Goal: Information Seeking & Learning: Check status

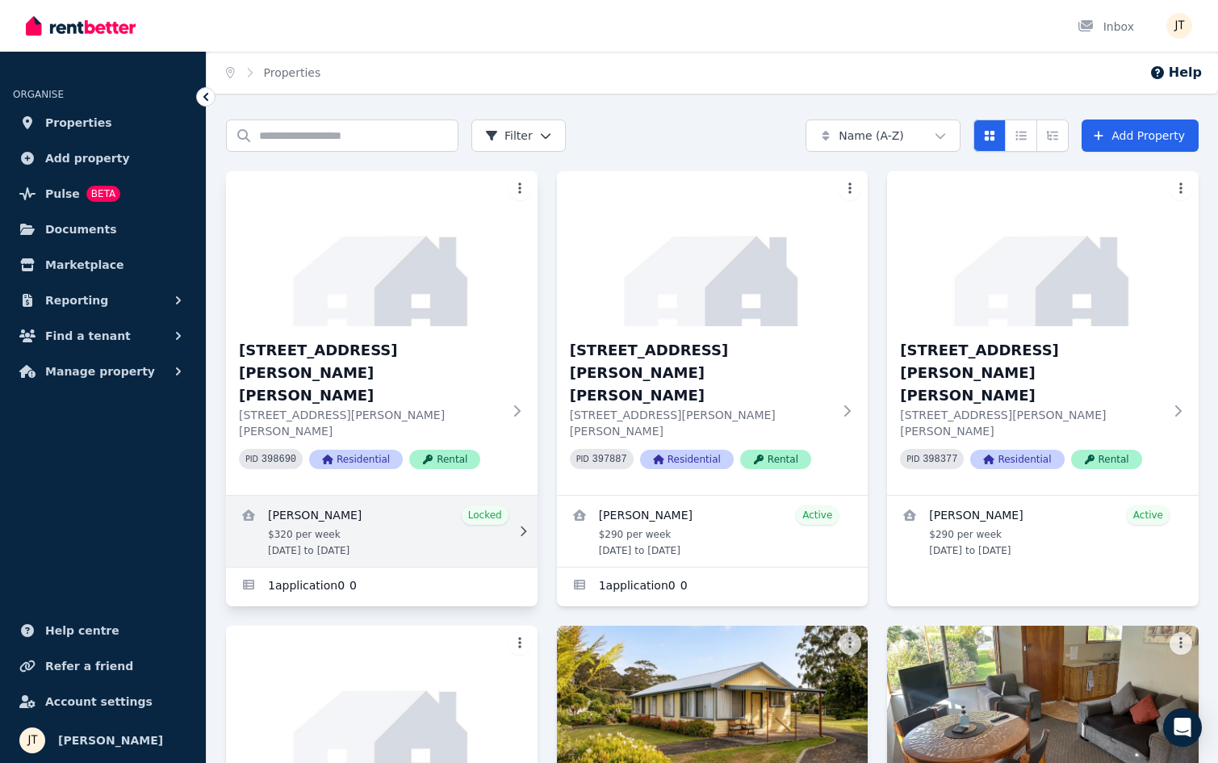
click at [321, 495] on link "View details for Mathieu Venezia" at bounding box center [381, 530] width 311 height 71
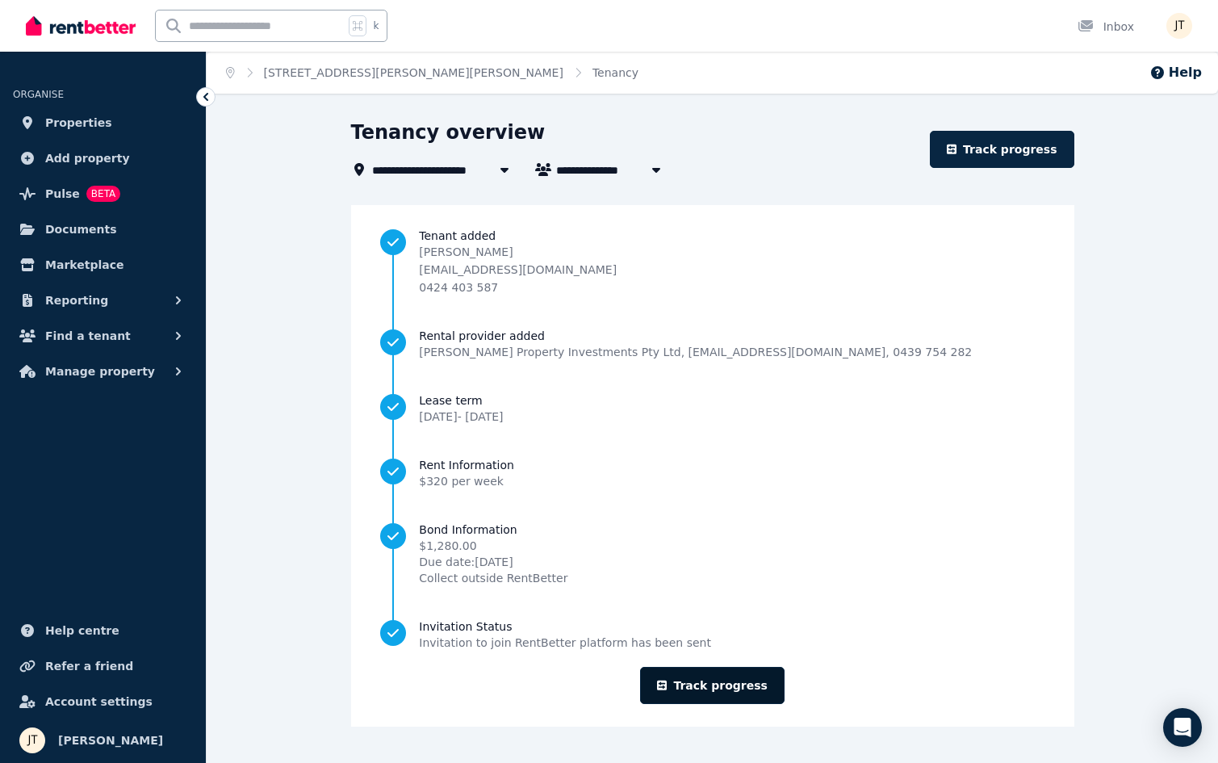
click at [740, 683] on link "Track progress" at bounding box center [712, 684] width 144 height 37
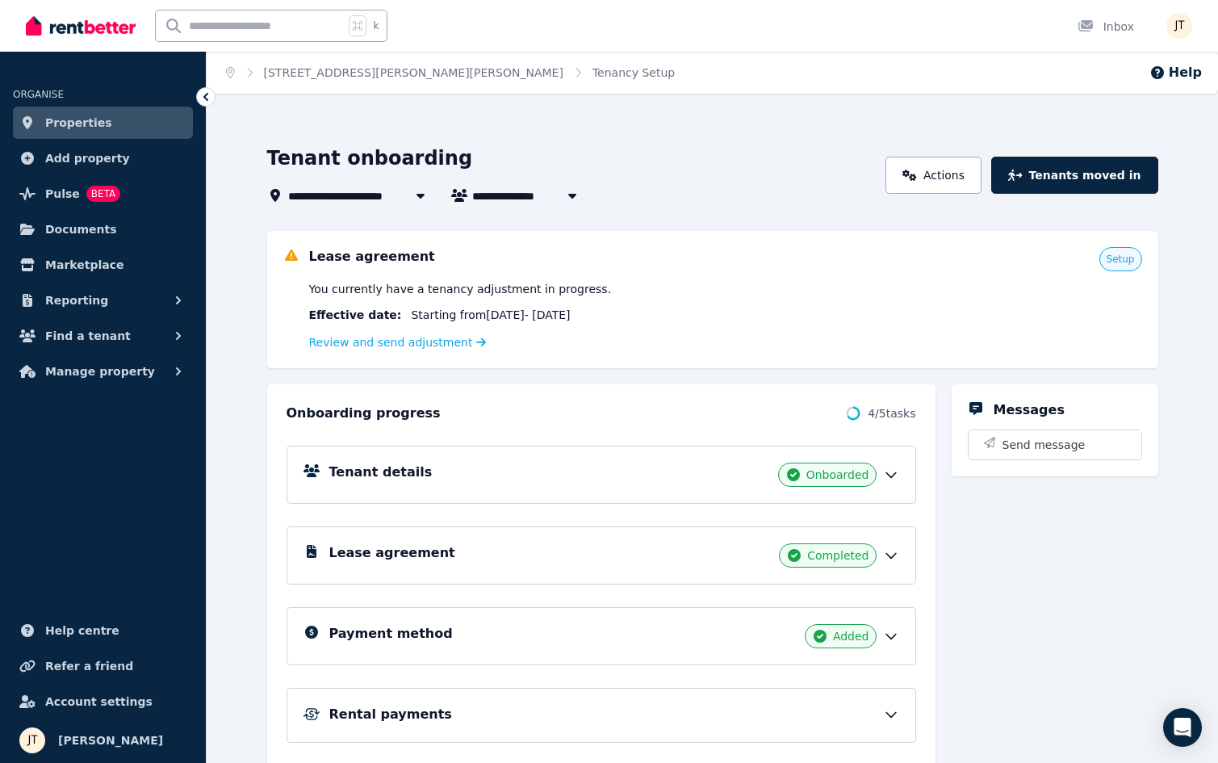
click at [645, 459] on div "Tenant details Onboarded" at bounding box center [600, 474] width 629 height 58
click at [625, 485] on div "Tenant details Onboarded" at bounding box center [614, 474] width 570 height 24
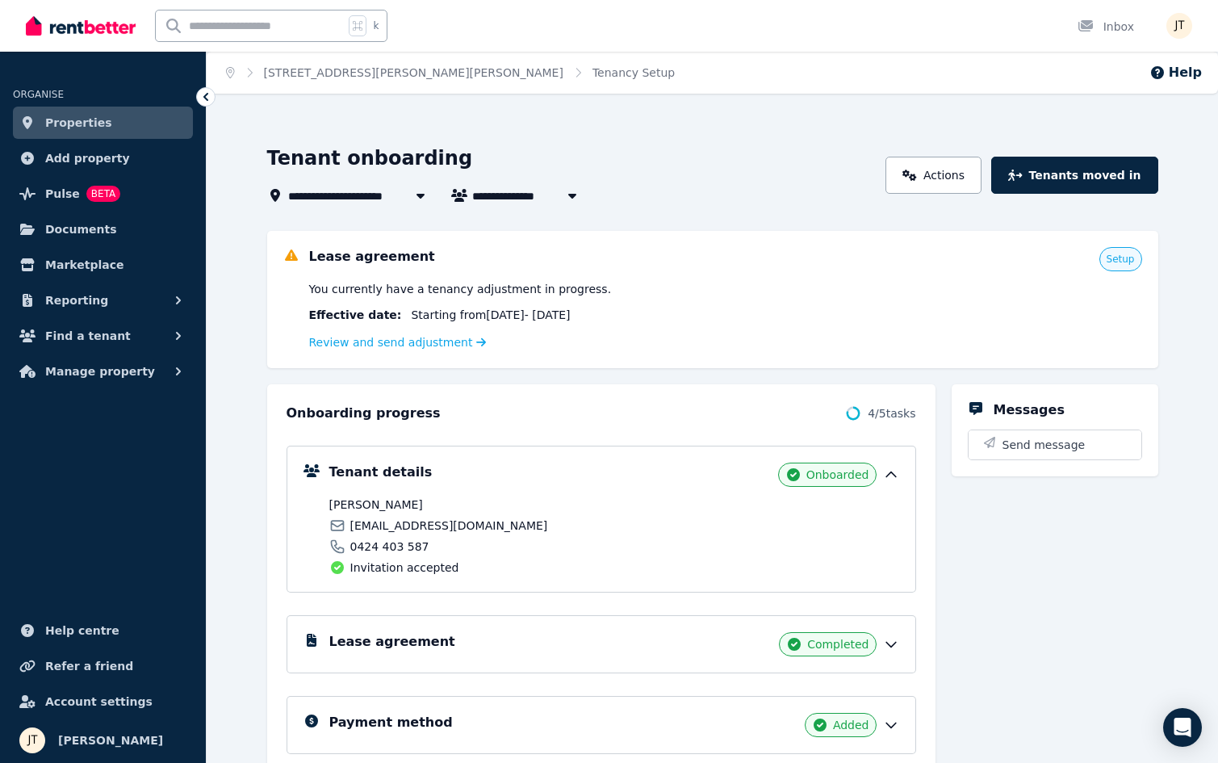
drag, startPoint x: 491, startPoint y: 495, endPoint x: 443, endPoint y: 502, distance: 49.0
click at [443, 502] on div "Tenant details Onboarded [PERSON_NAME] [EMAIL_ADDRESS][DOMAIN_NAME] 0424 403 58…" at bounding box center [614, 518] width 570 height 113
copy span "[PERSON_NAME]"
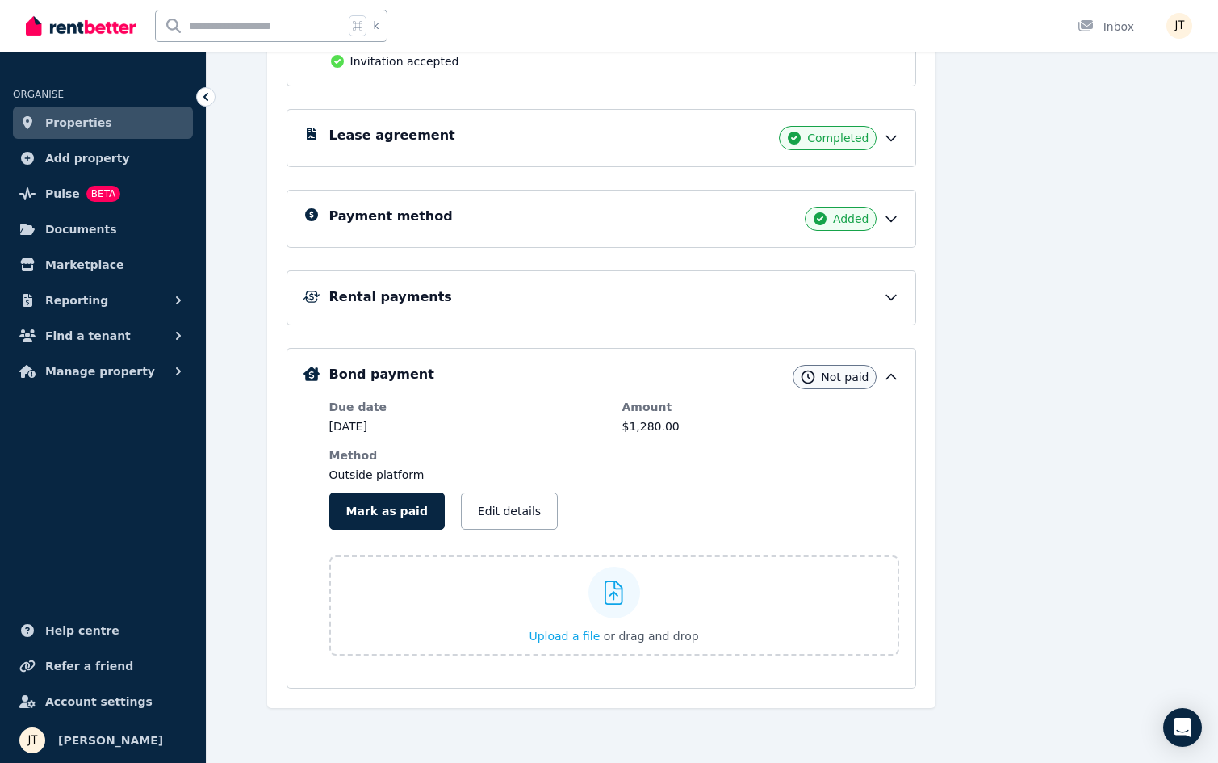
scroll to position [506, 0]
click at [516, 130] on div "Lease agreement Completed" at bounding box center [614, 138] width 570 height 24
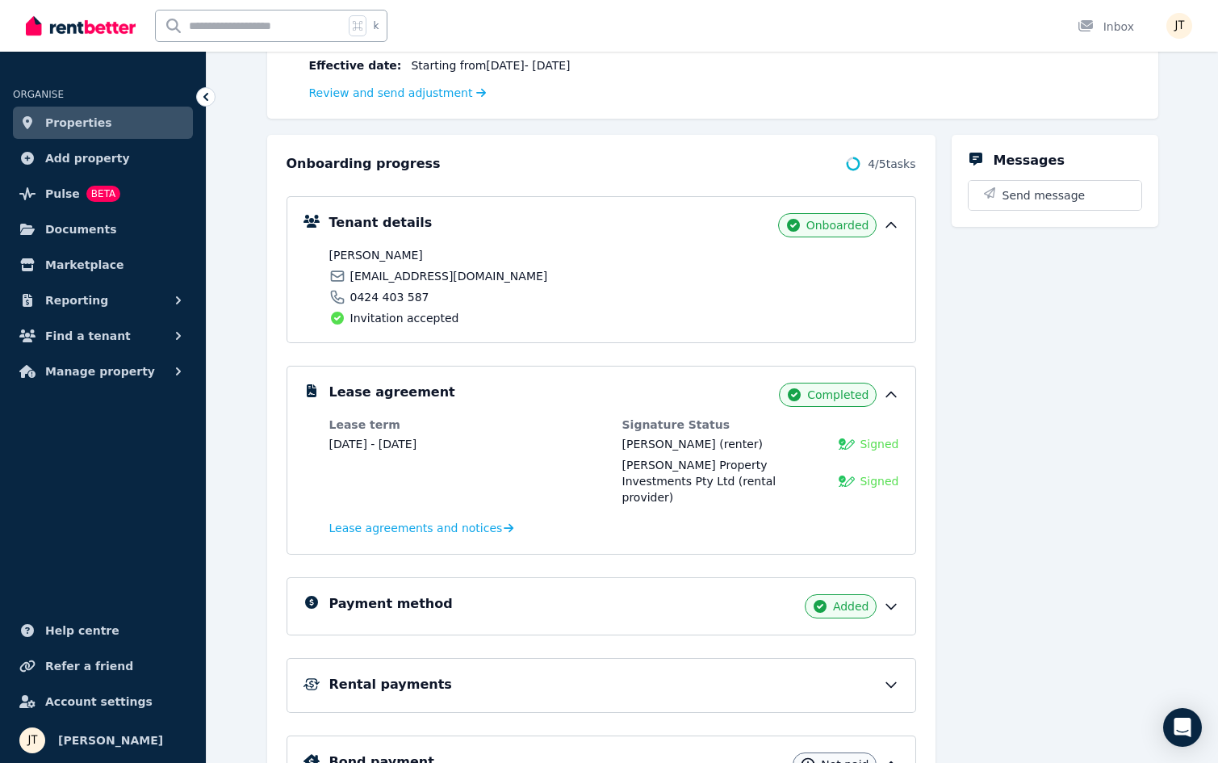
scroll to position [23, 0]
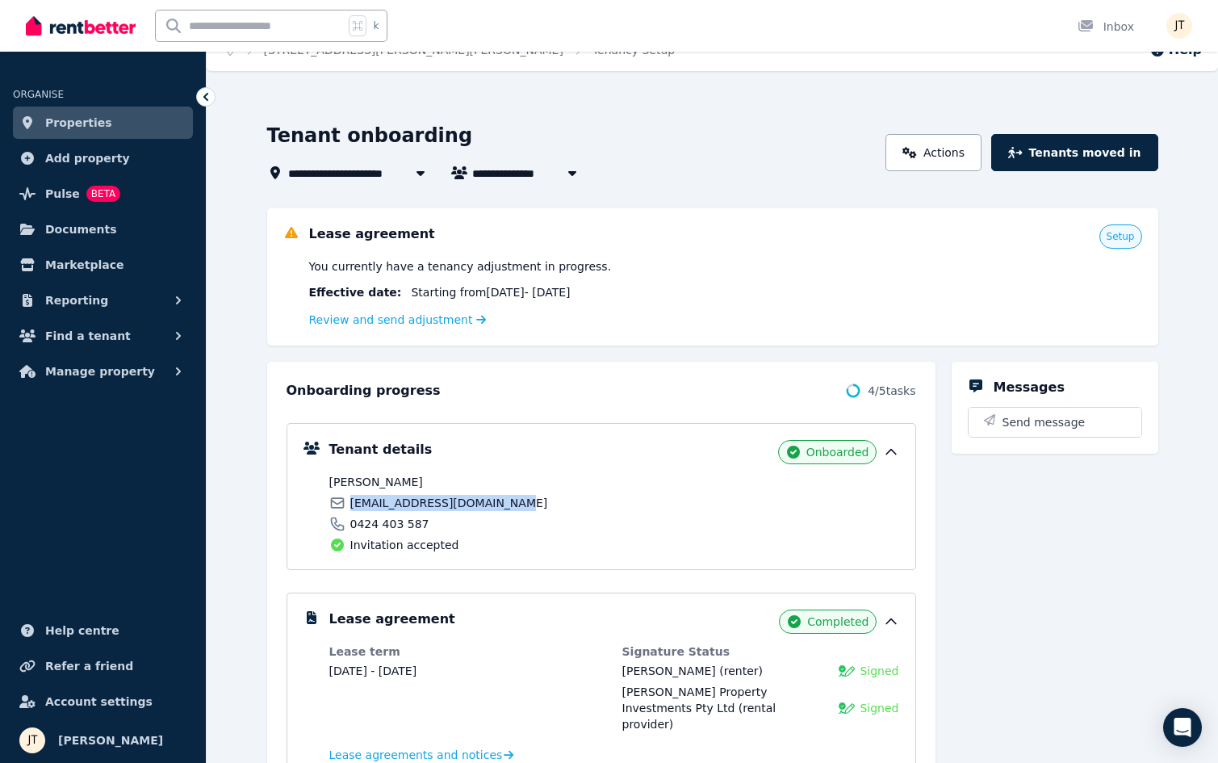
drag, startPoint x: 562, startPoint y: 509, endPoint x: 347, endPoint y: 501, distance: 215.6
click at [347, 501] on div "[EMAIL_ADDRESS][DOMAIN_NAME]" at bounding box center [469, 503] width 280 height 16
copy span "[EMAIL_ADDRESS][DOMAIN_NAME]"
click at [473, 487] on span "[PERSON_NAME]" at bounding box center [469, 482] width 280 height 16
drag, startPoint x: 445, startPoint y: 482, endPoint x: 375, endPoint y: 480, distance: 69.4
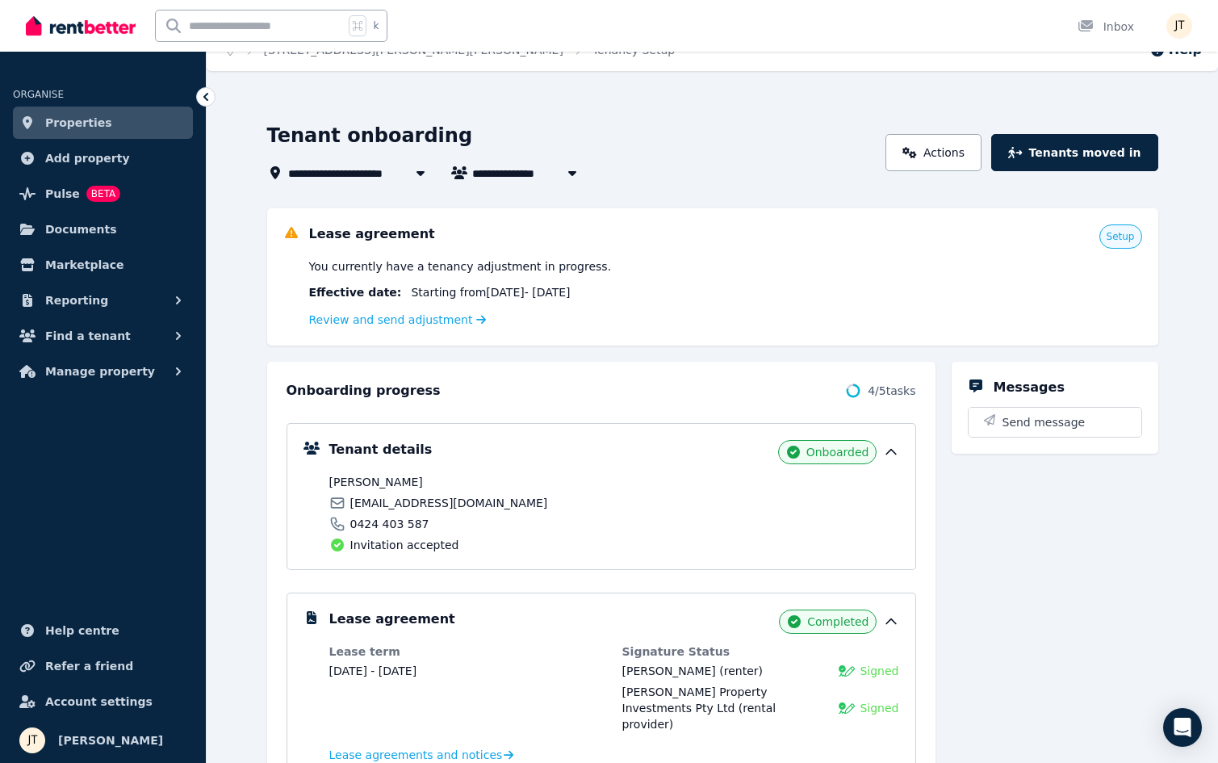
click at [375, 480] on span "[PERSON_NAME]" at bounding box center [469, 482] width 280 height 16
copy span "[GEOGRAPHIC_DATA]"
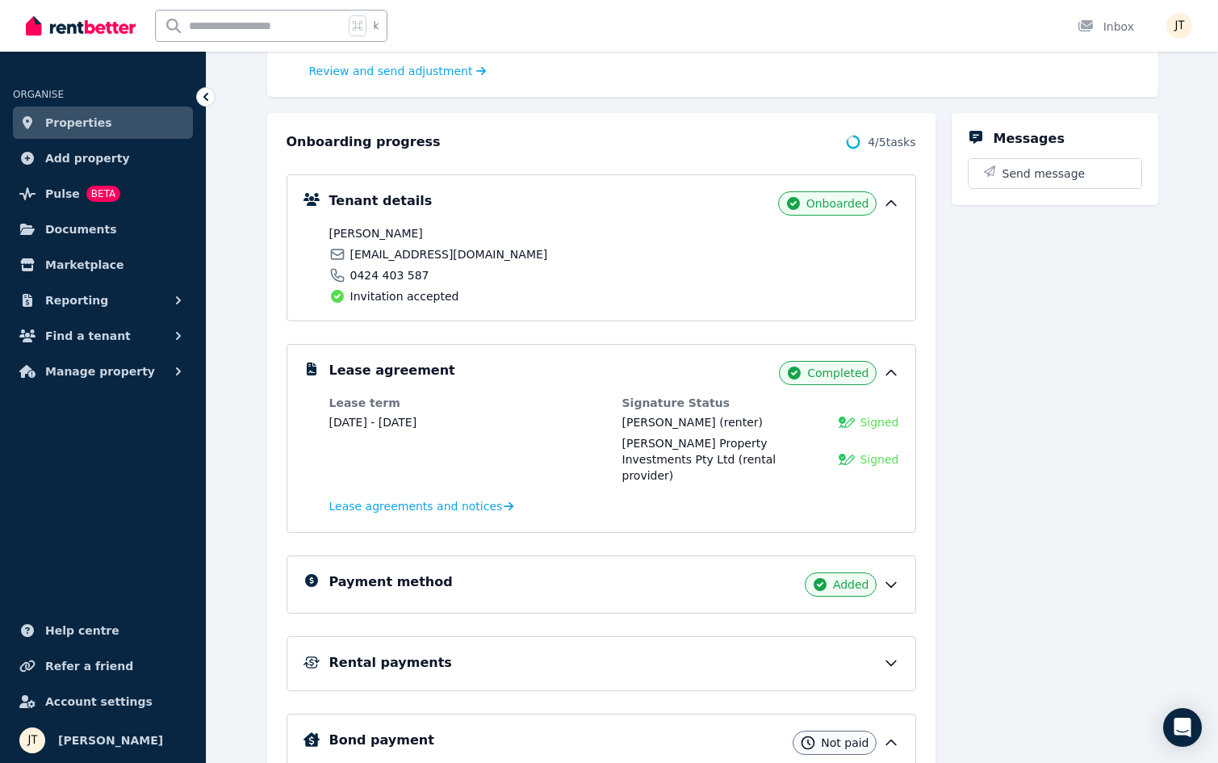
scroll to position [184, 0]
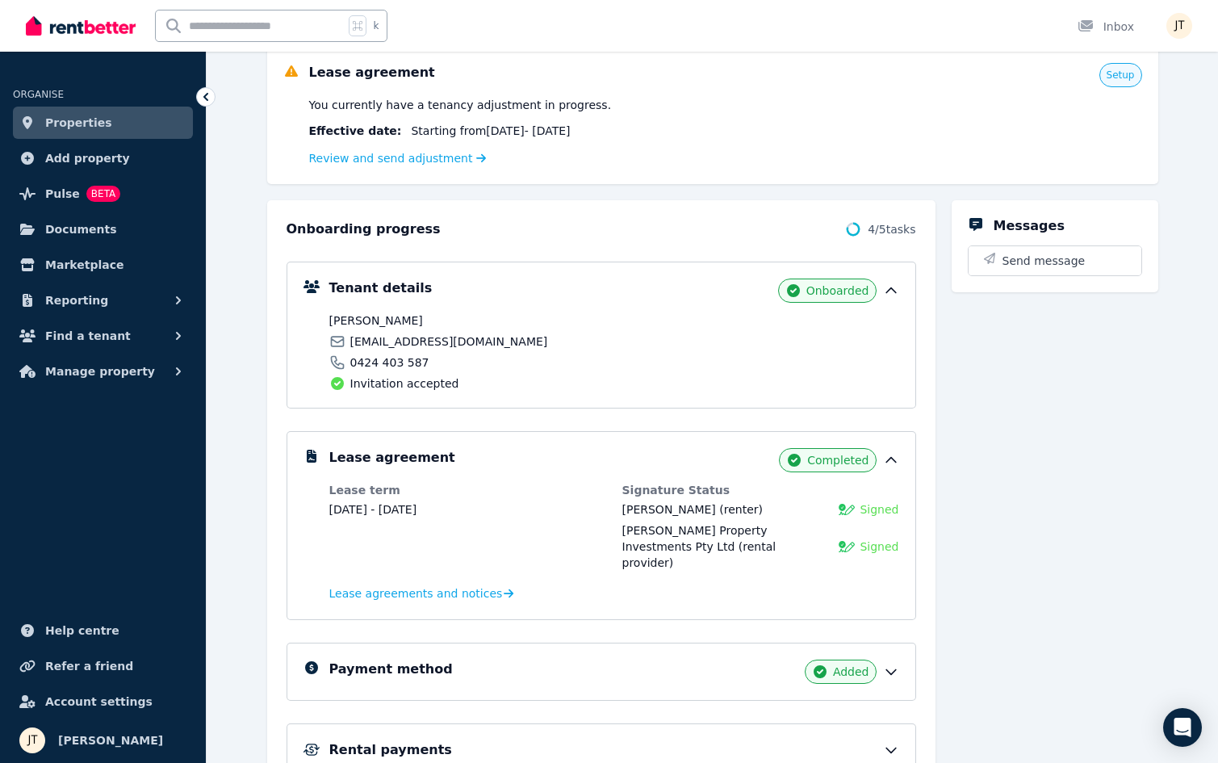
click at [579, 320] on span "[PERSON_NAME]" at bounding box center [469, 320] width 280 height 16
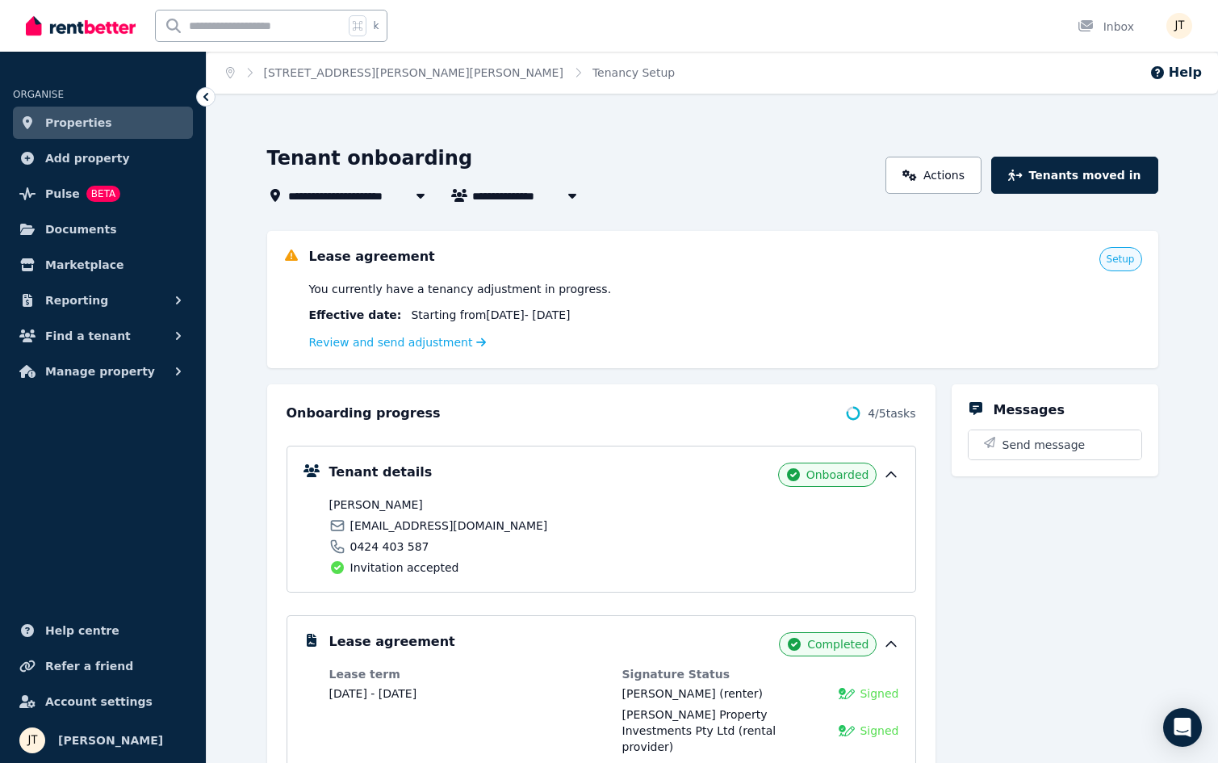
scroll to position [0, 0]
click at [916, 178] on icon at bounding box center [909, 174] width 14 height 11
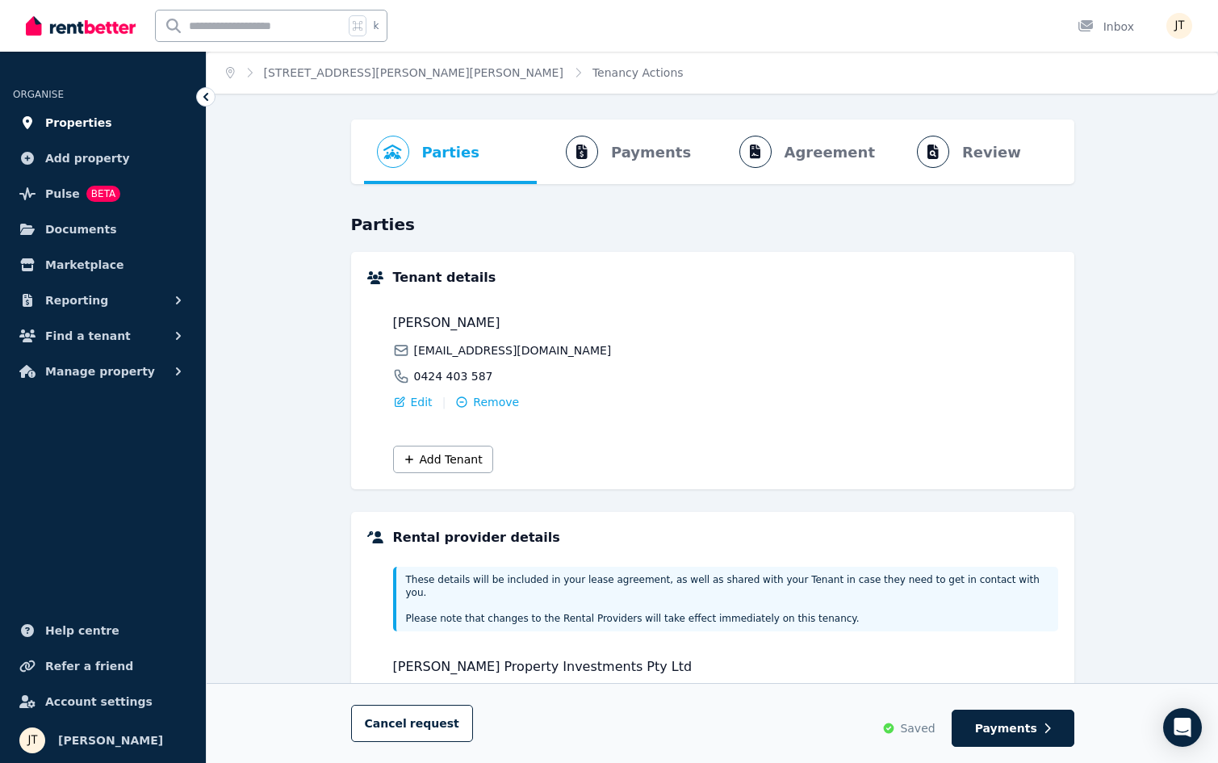
click at [77, 115] on span "Properties" at bounding box center [78, 122] width 67 height 19
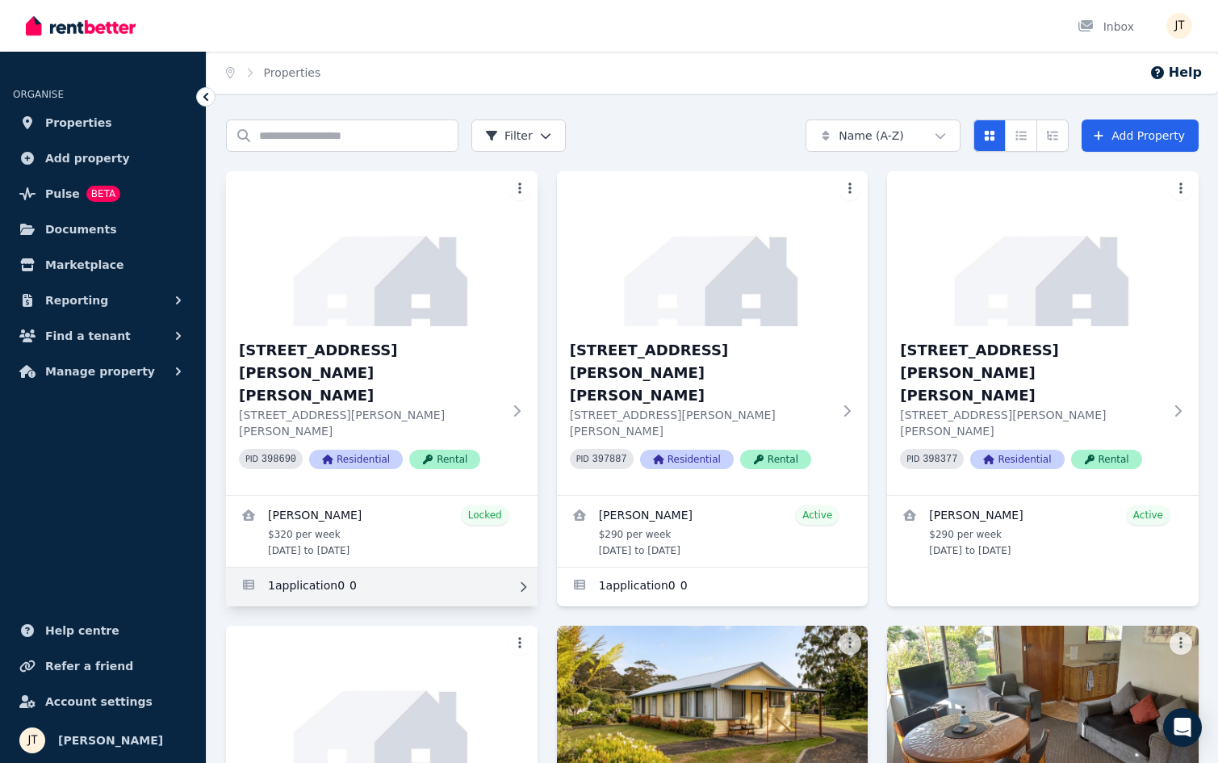
click at [378, 567] on link "Applications for 1/21 Andrew St, Strahan" at bounding box center [381, 586] width 311 height 39
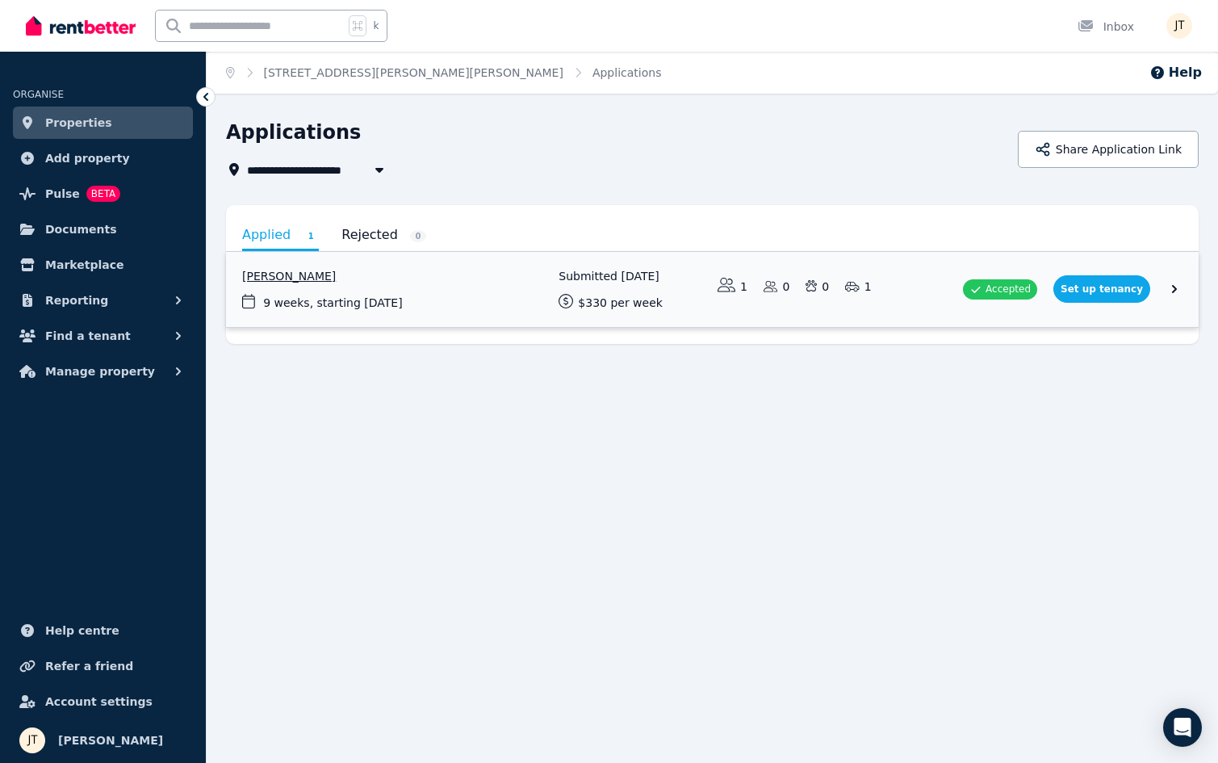
click at [299, 279] on link "View application: Mathieu Venezia" at bounding box center [712, 289] width 972 height 75
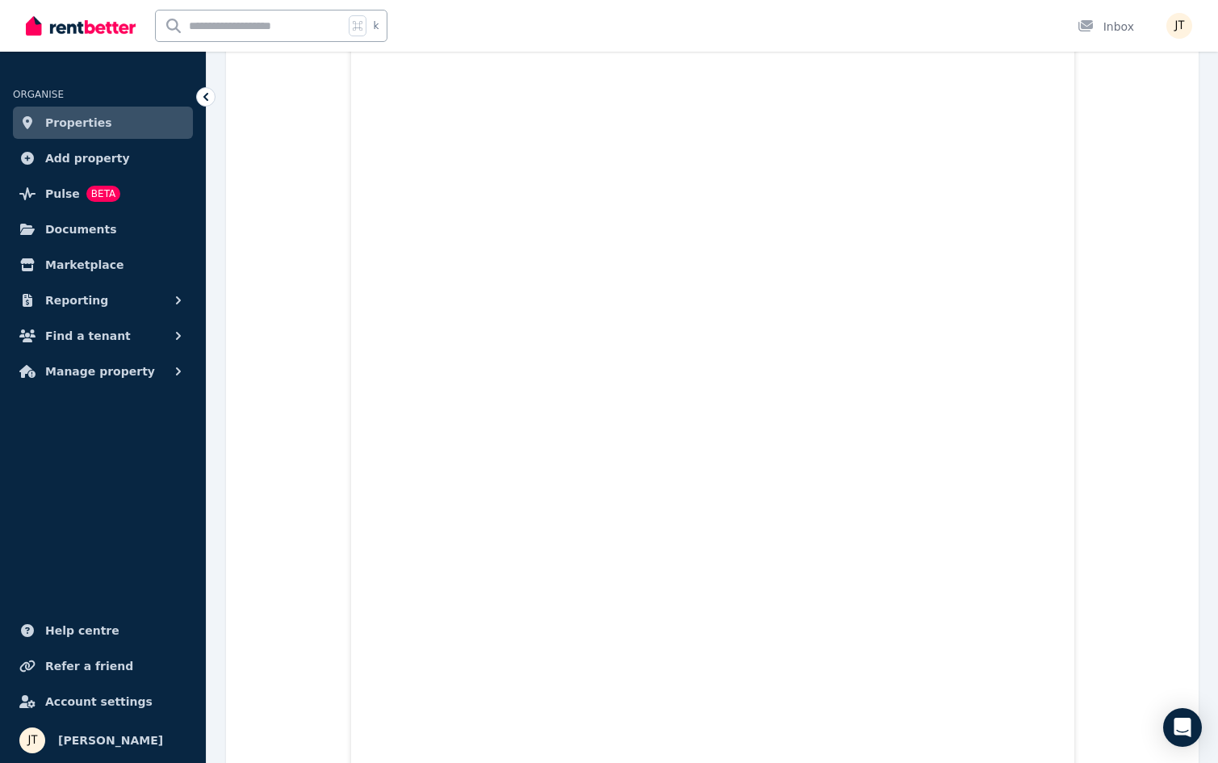
scroll to position [2061, 0]
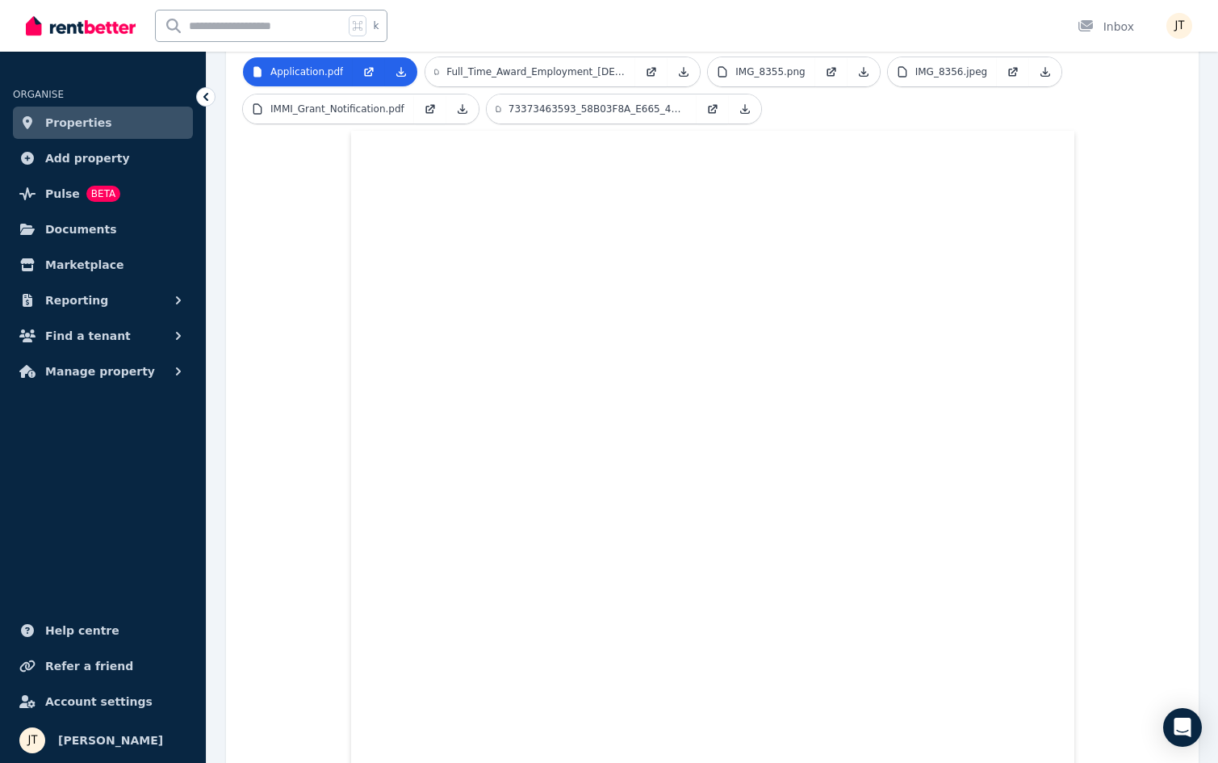
scroll to position [0, 0]
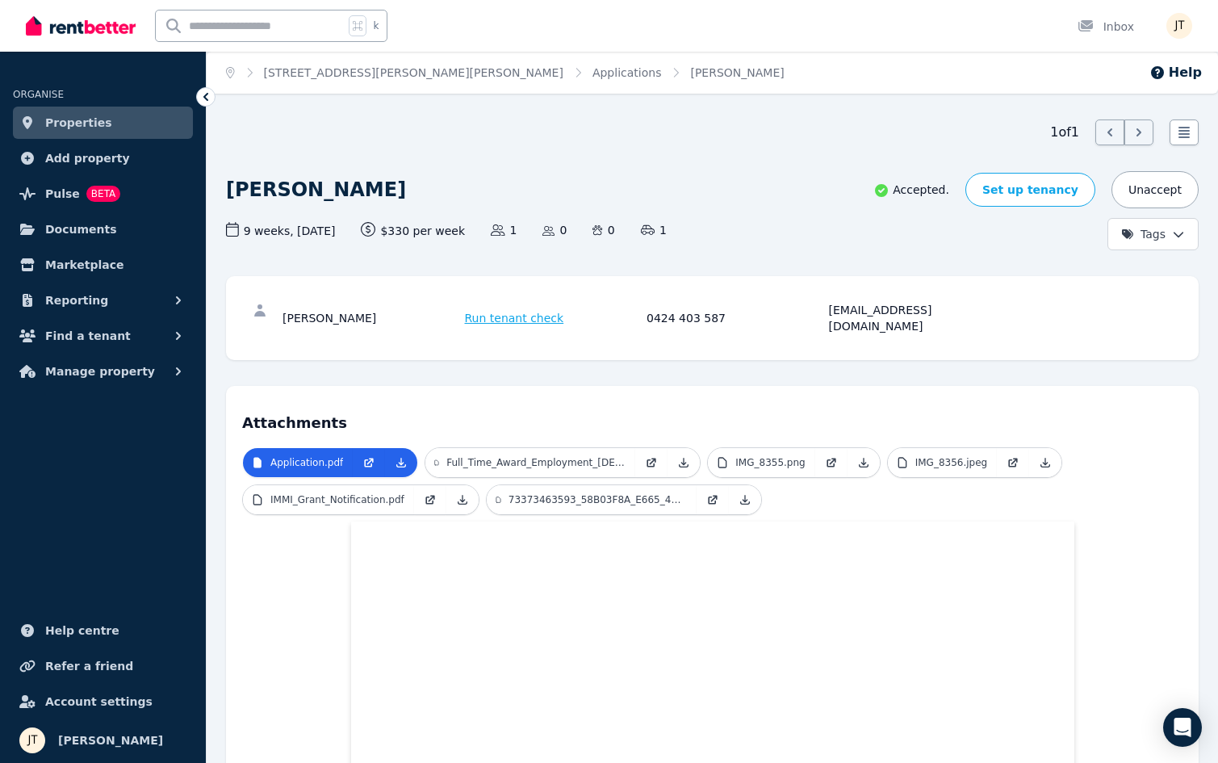
click at [98, 119] on span "Properties" at bounding box center [78, 122] width 67 height 19
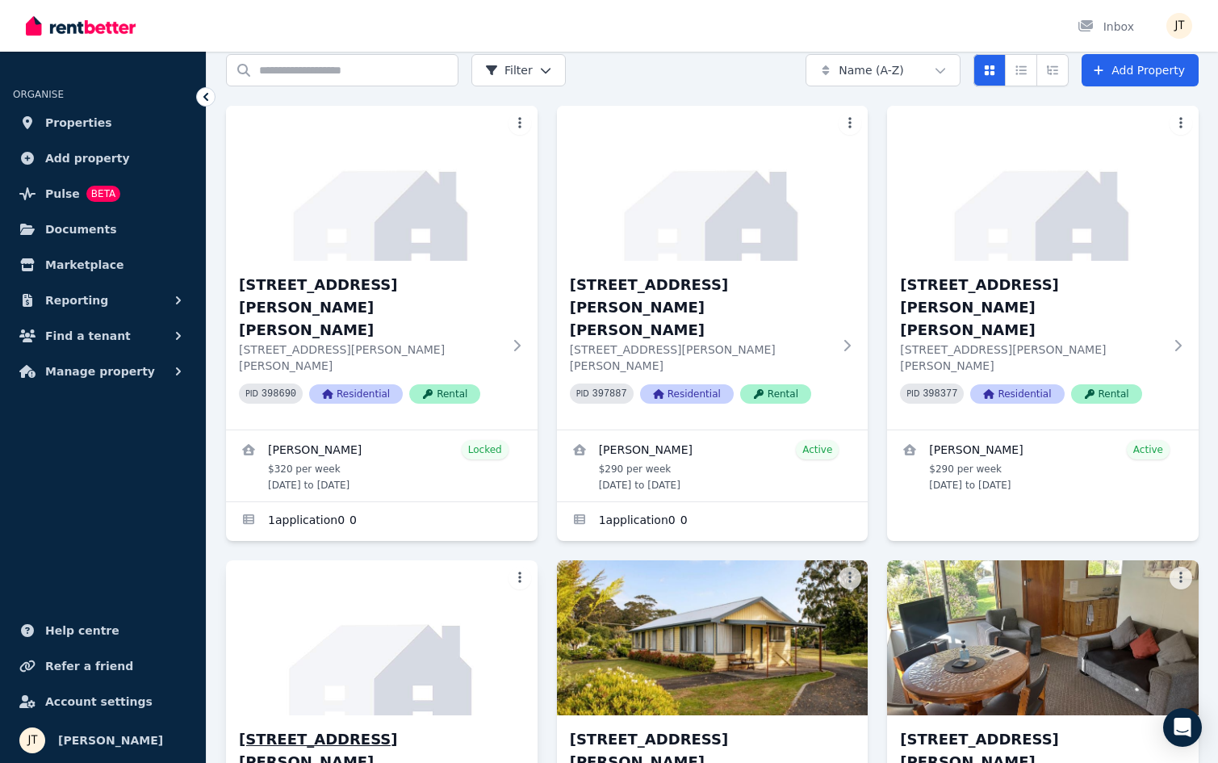
scroll to position [330, 0]
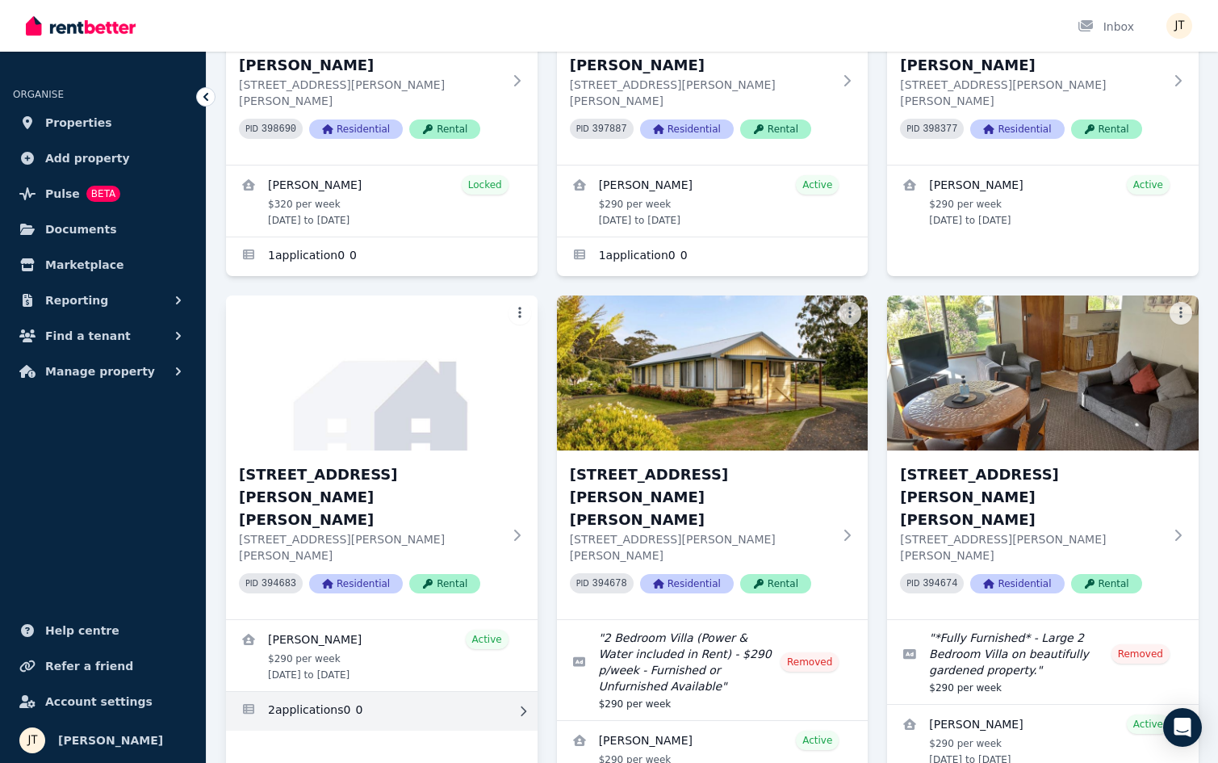
click at [338, 692] on link "Applications for 4/21 Andrew St, Strahan" at bounding box center [381, 711] width 311 height 39
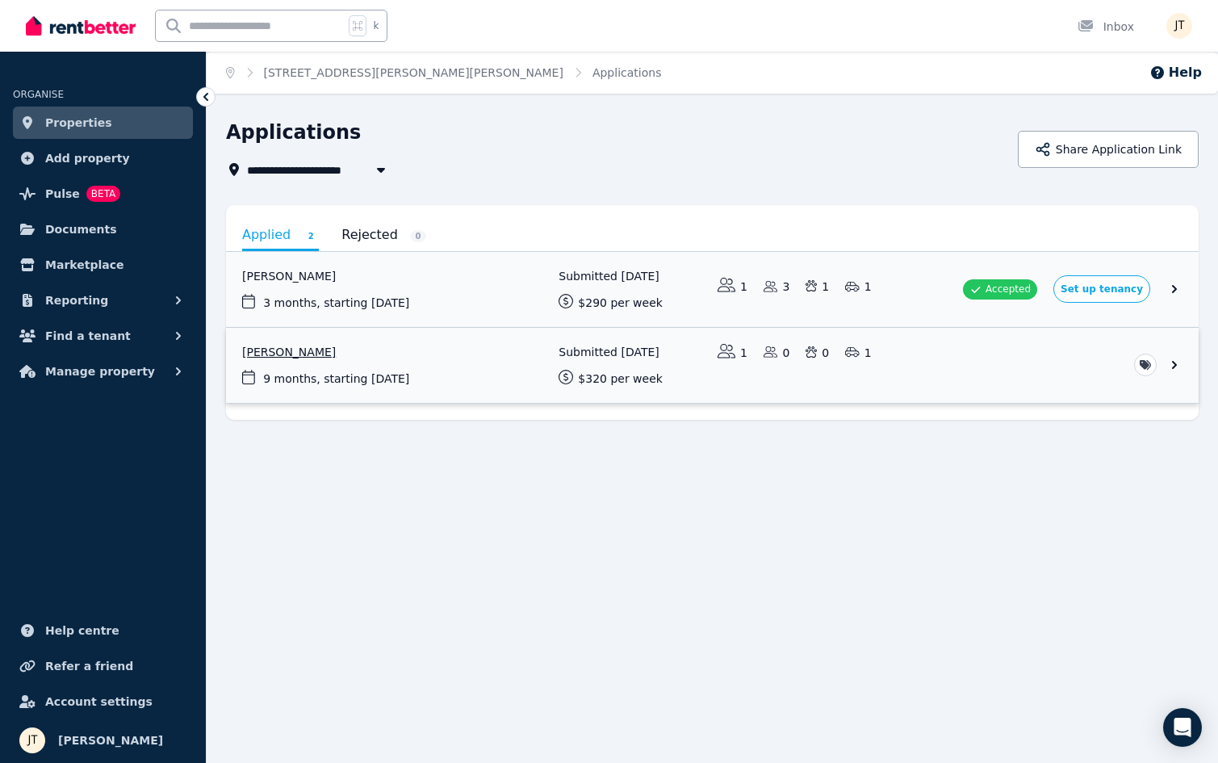
click at [307, 352] on link "View application: Mathieu Venezia" at bounding box center [712, 365] width 972 height 75
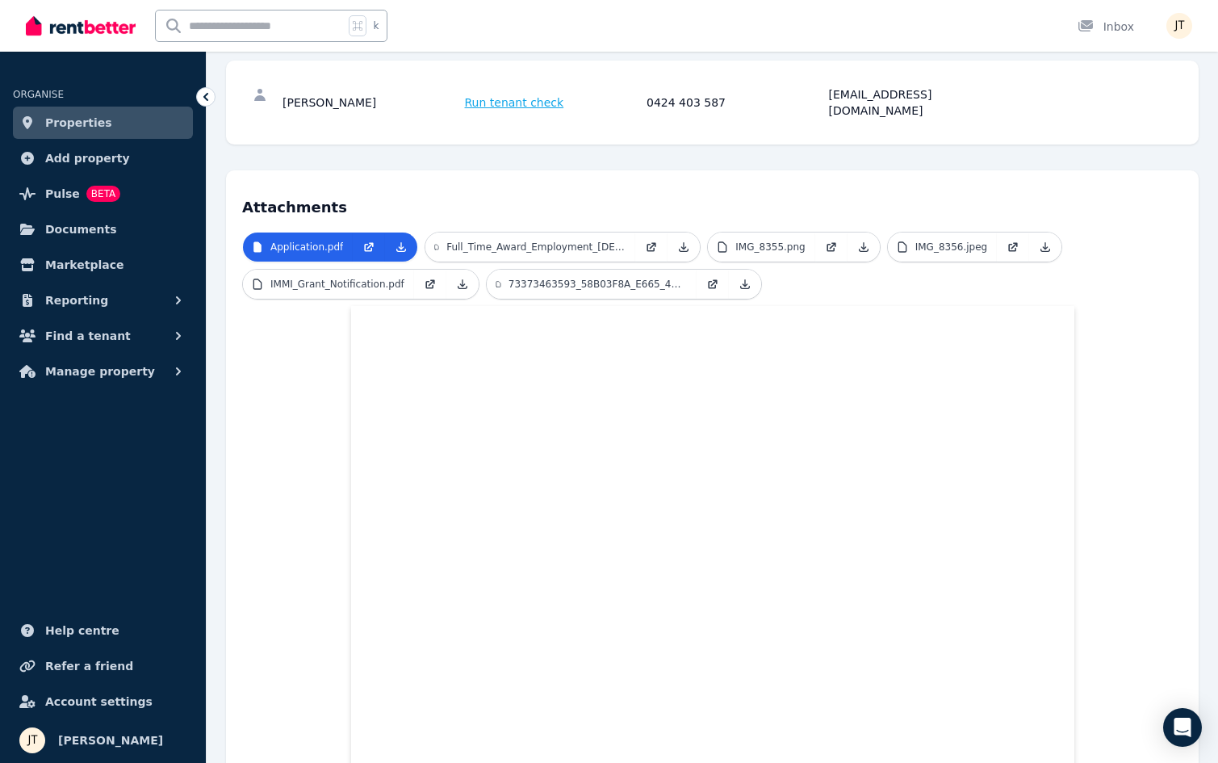
scroll to position [505, 0]
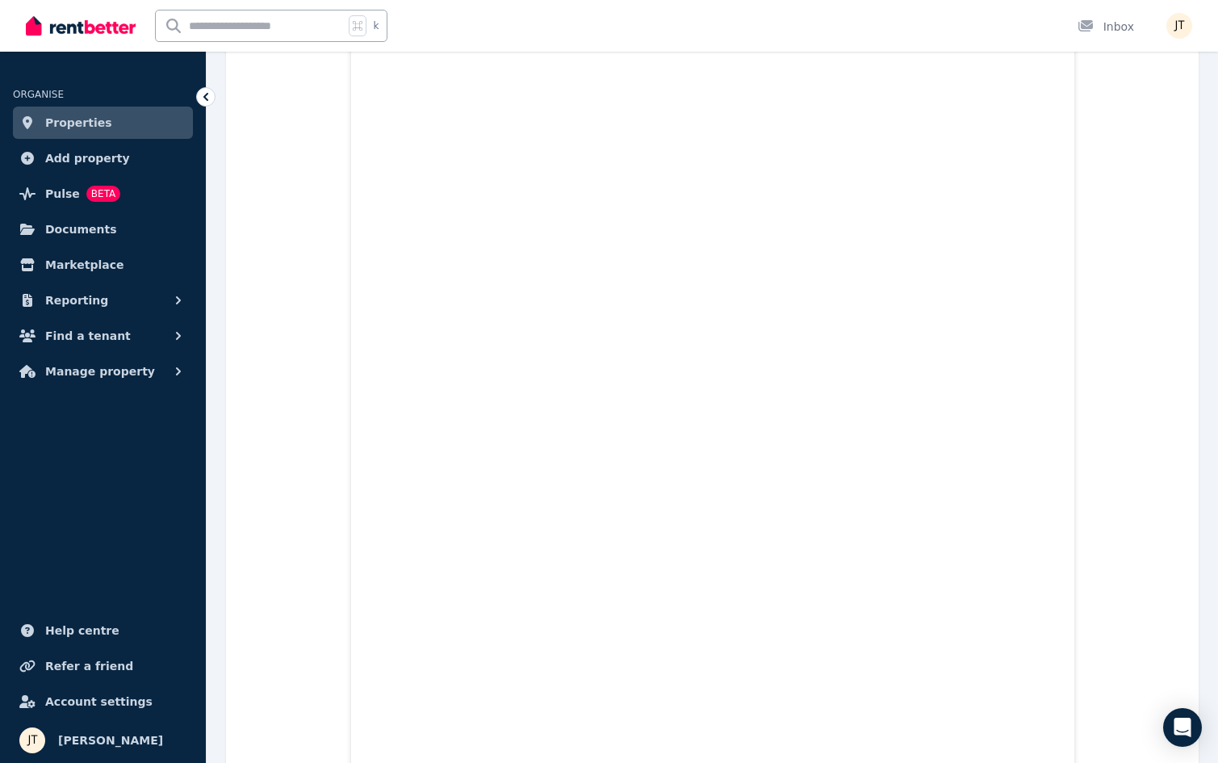
click at [76, 118] on span "Properties" at bounding box center [78, 122] width 67 height 19
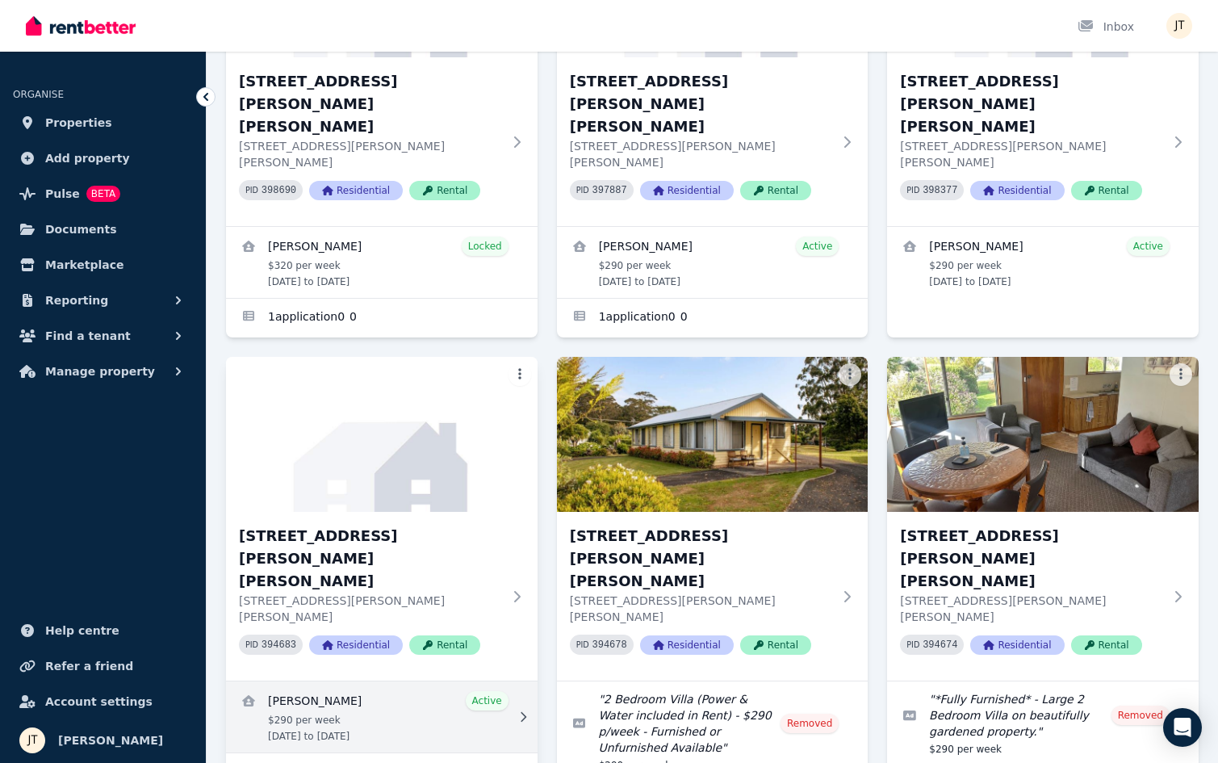
scroll to position [290, 0]
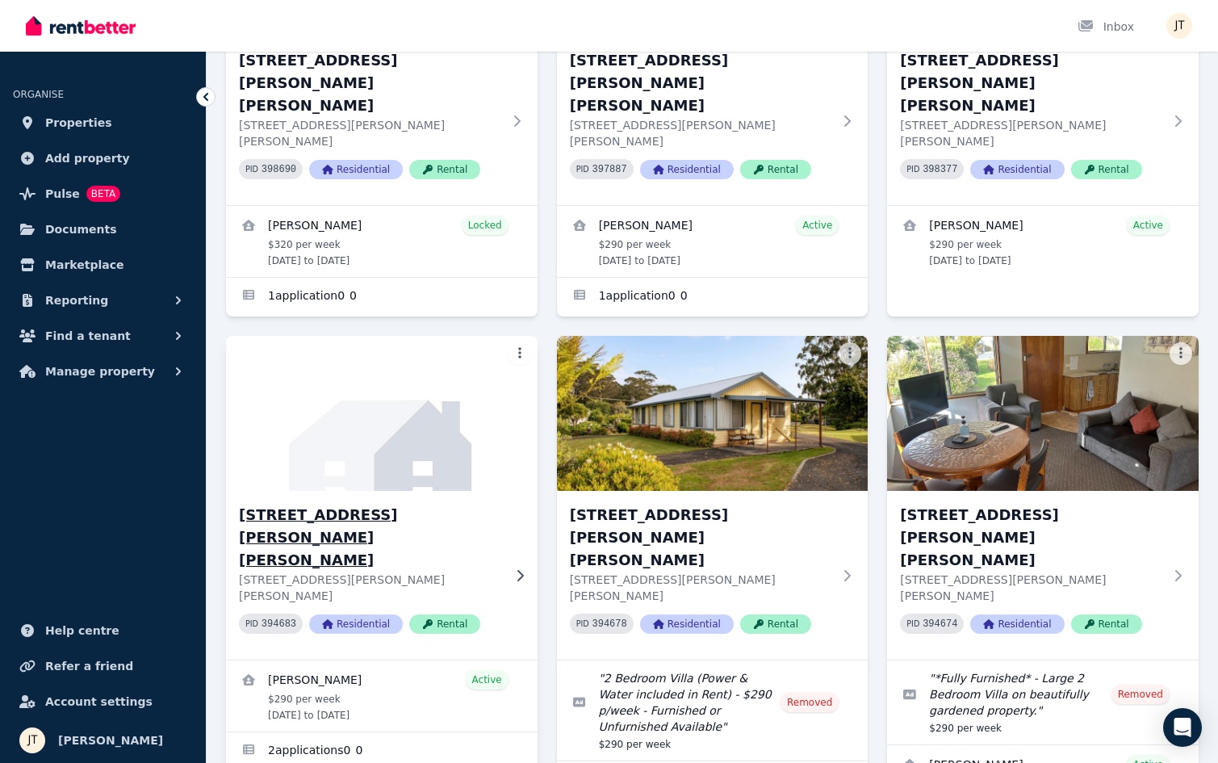
click at [390, 504] on h3 "[STREET_ADDRESS][PERSON_NAME][PERSON_NAME]" at bounding box center [370, 538] width 263 height 68
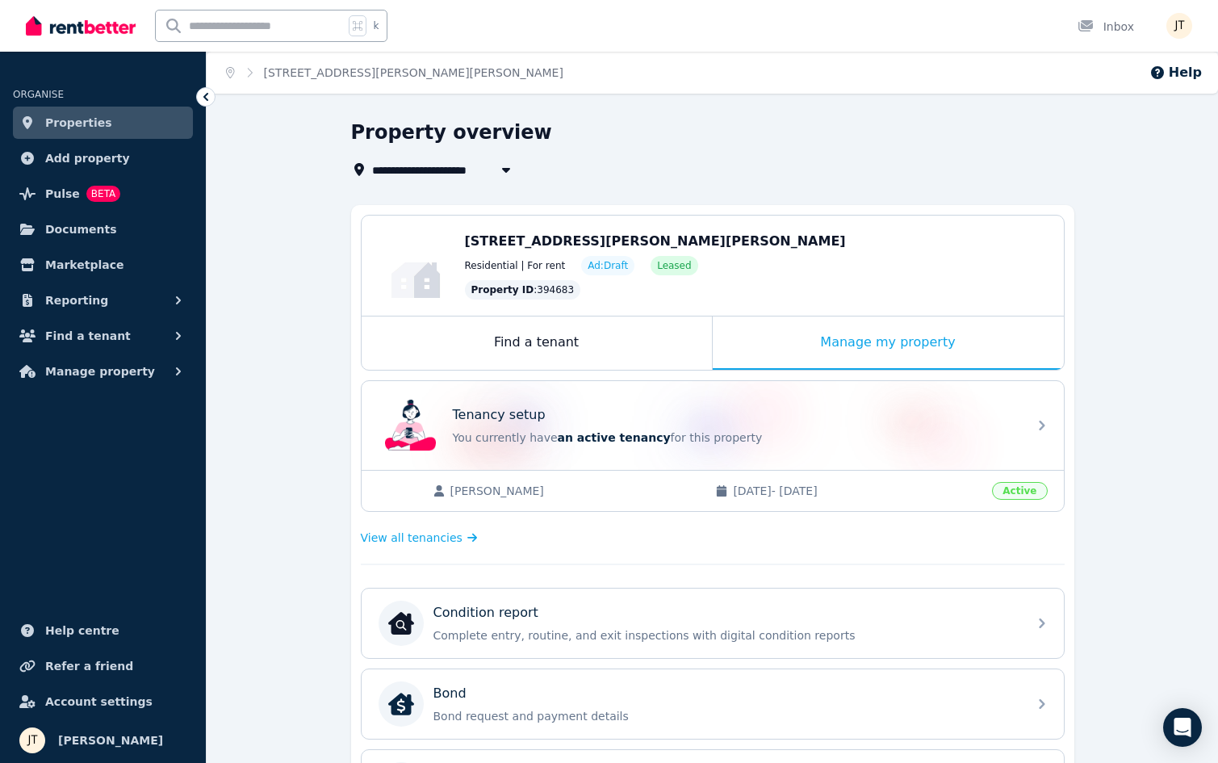
click at [469, 172] on span "[STREET_ADDRESS][PERSON_NAME][PERSON_NAME]" at bounding box center [533, 169] width 322 height 19
type input "**********"
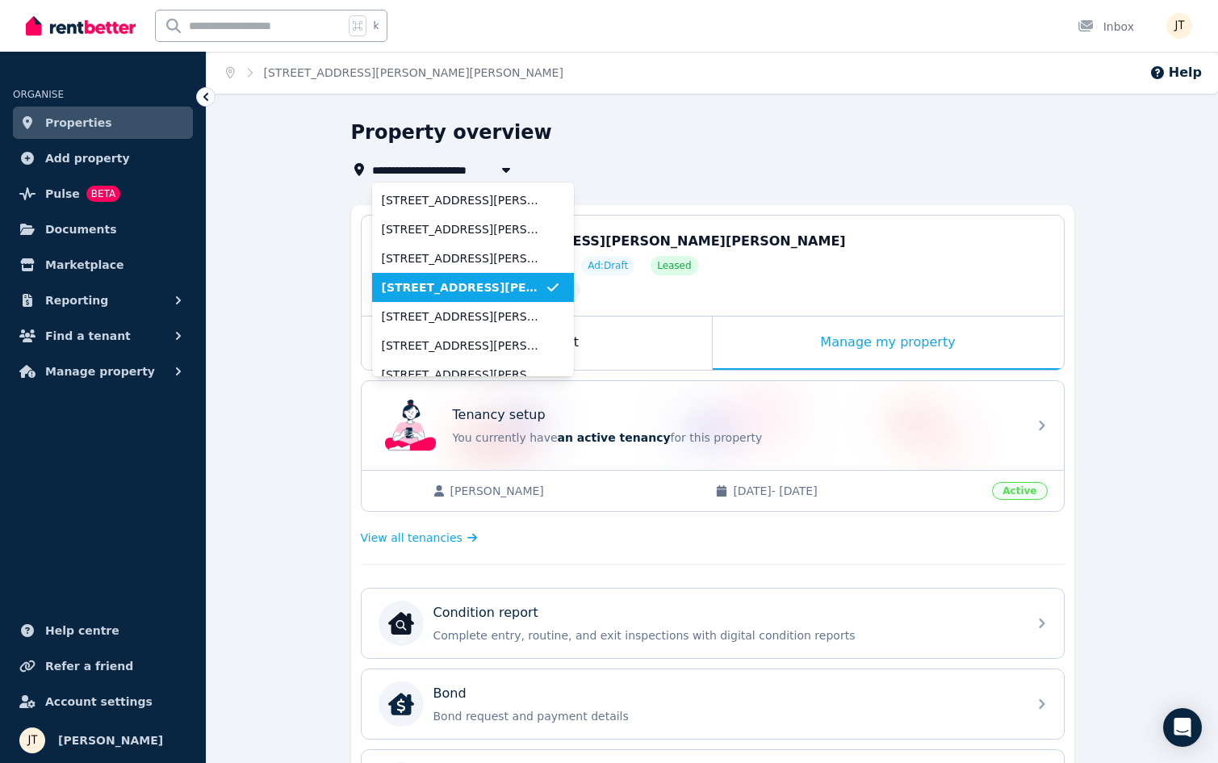
click at [567, 143] on div "Property overview" at bounding box center [707, 134] width 713 height 31
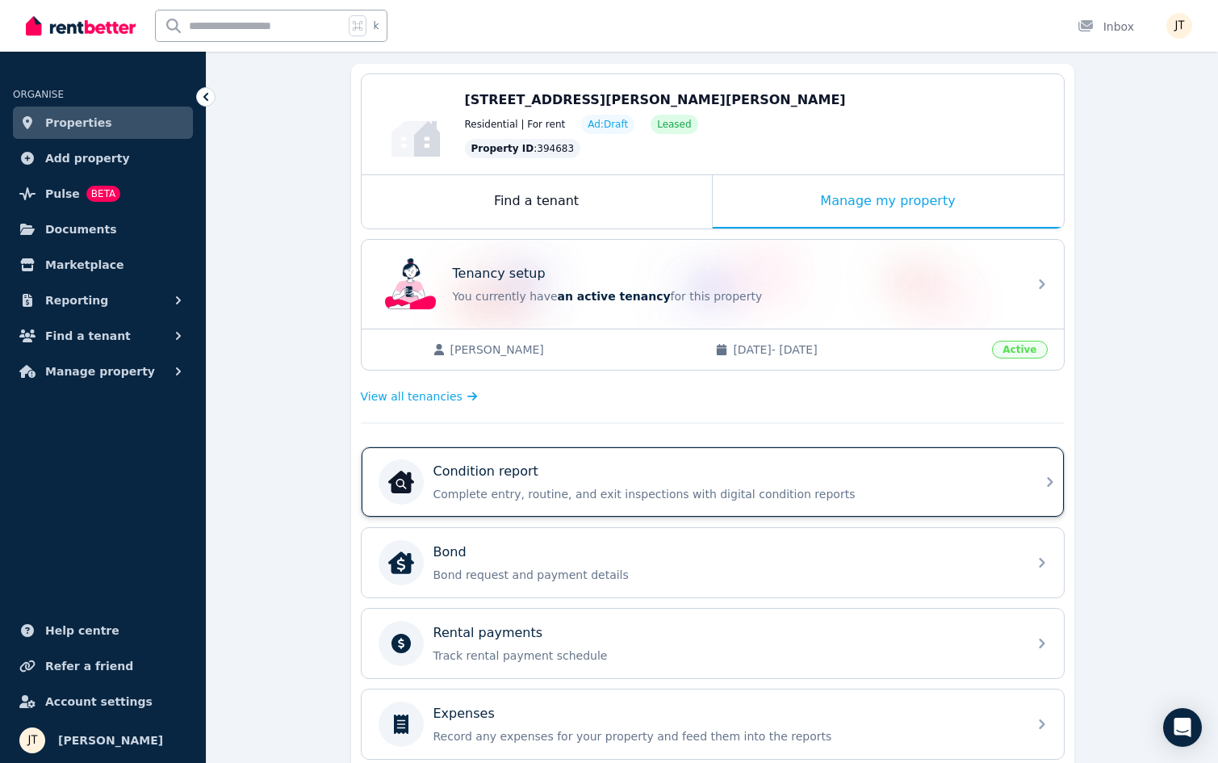
scroll to position [65, 0]
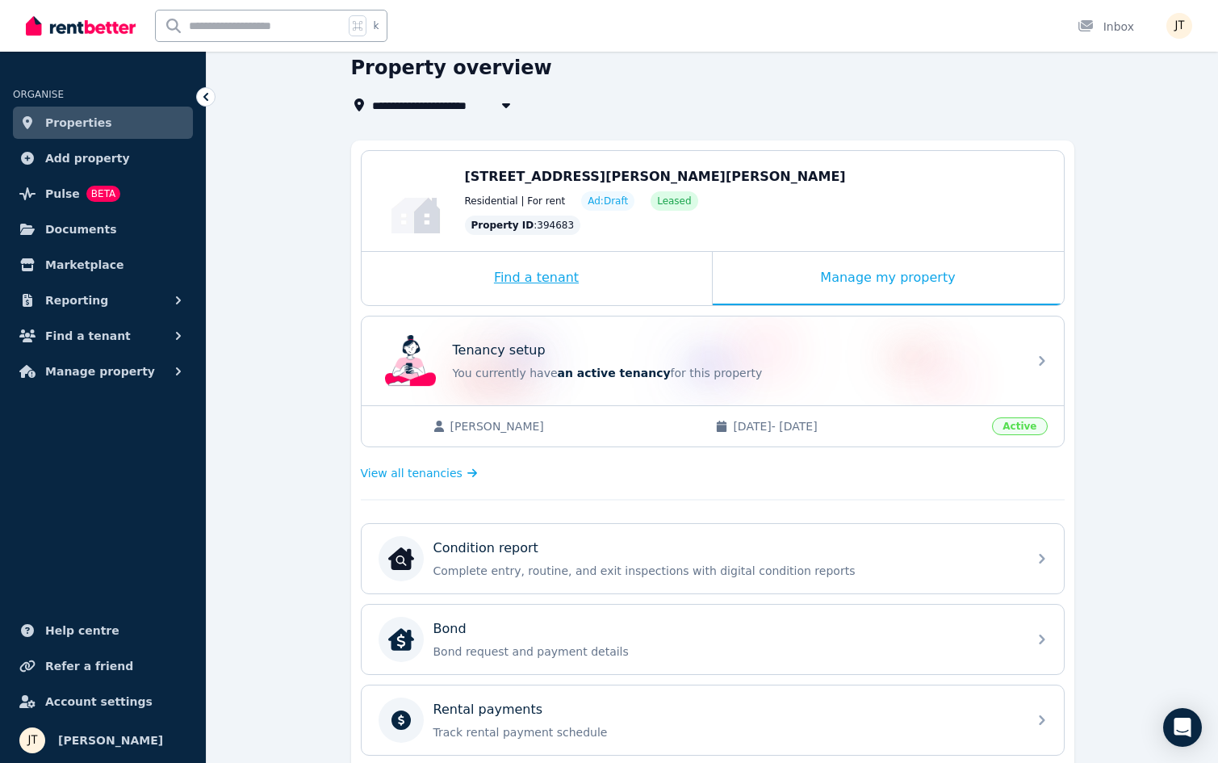
click at [572, 280] on div "Find a tenant" at bounding box center [536, 278] width 350 height 53
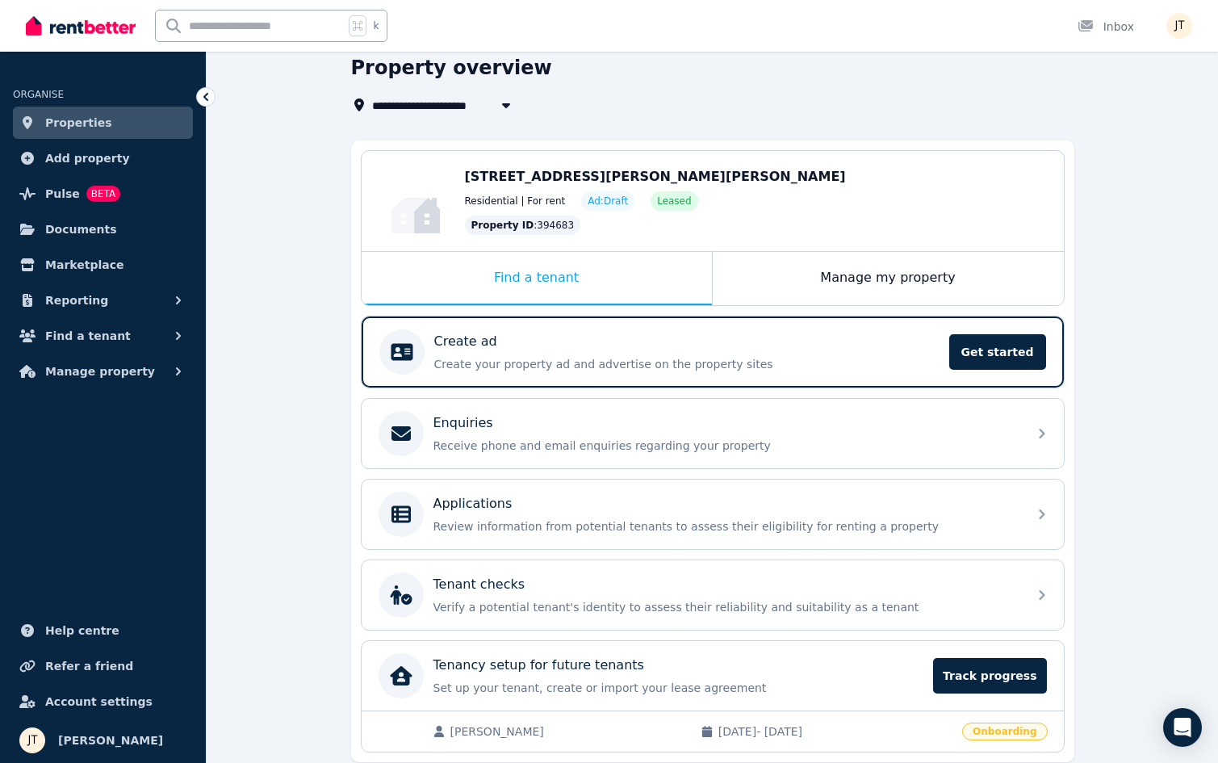
click at [155, 115] on link "Properties" at bounding box center [103, 123] width 180 height 32
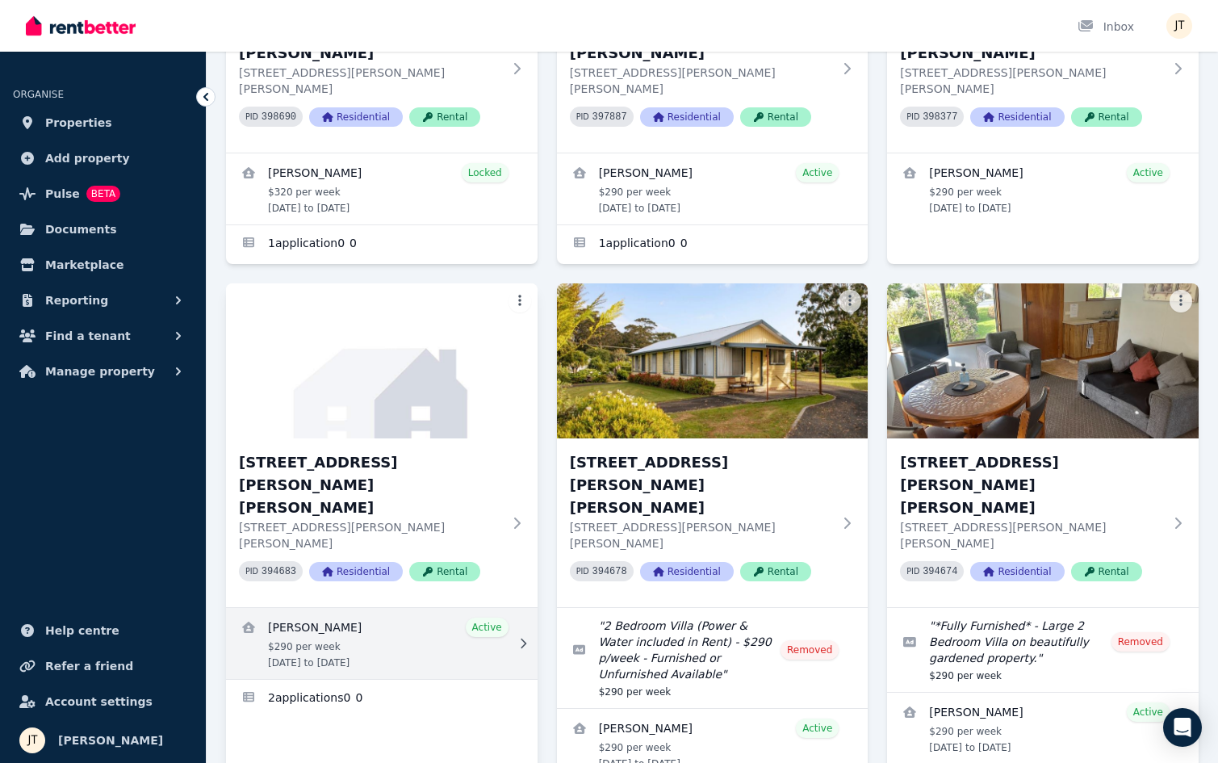
scroll to position [367, 0]
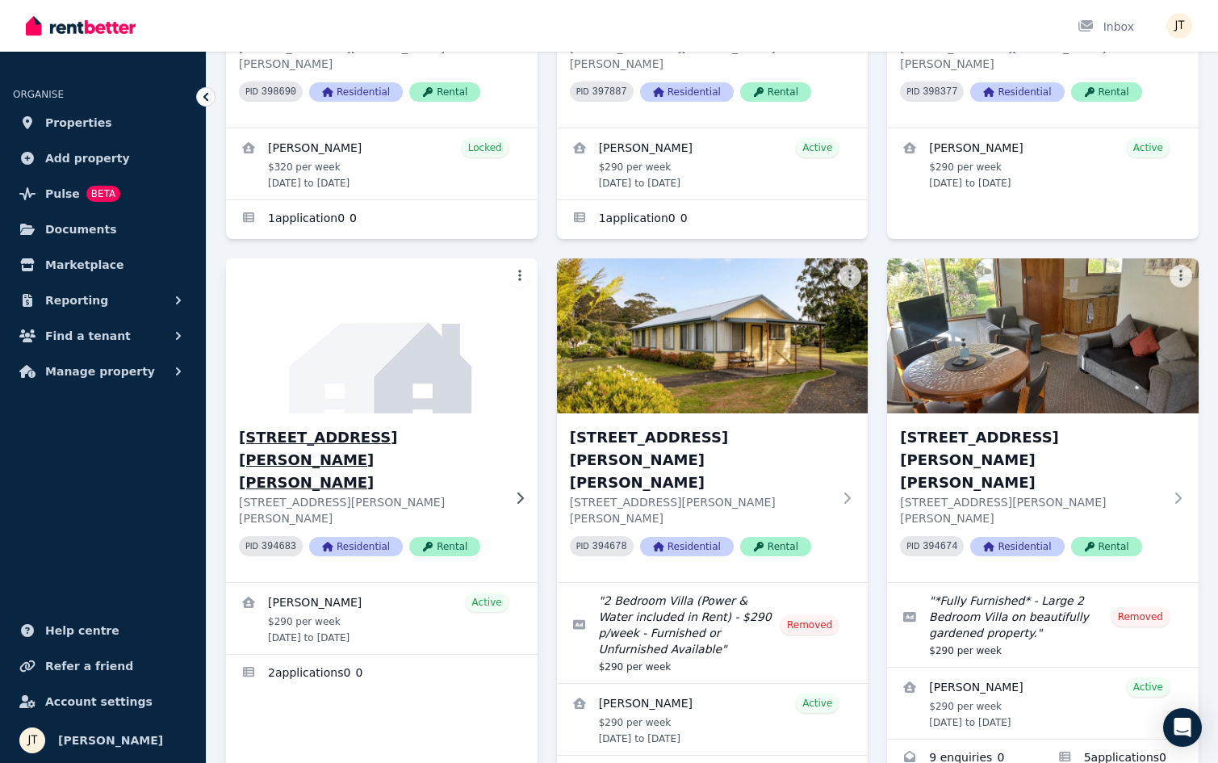
click at [359, 494] on p "[STREET_ADDRESS][PERSON_NAME][PERSON_NAME]" at bounding box center [370, 510] width 263 height 32
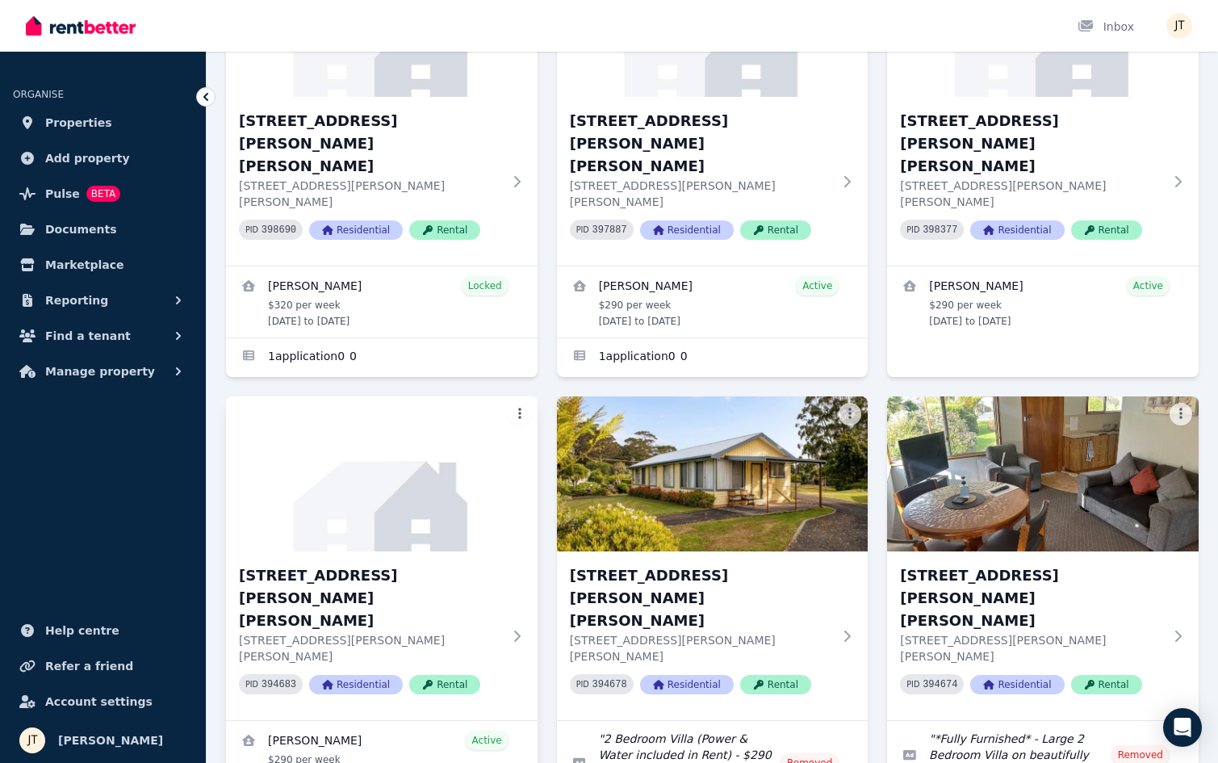
scroll to position [244, 0]
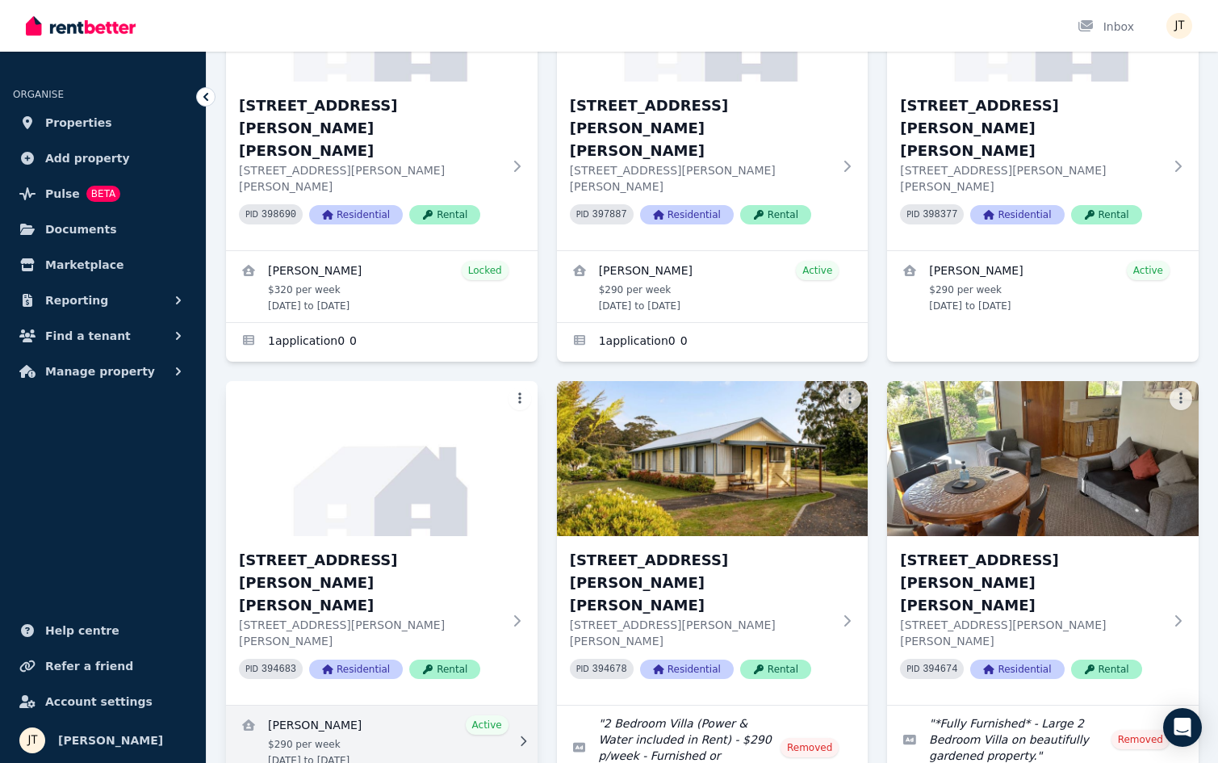
click at [322, 705] on link "View details for Dimity Williams" at bounding box center [381, 740] width 311 height 71
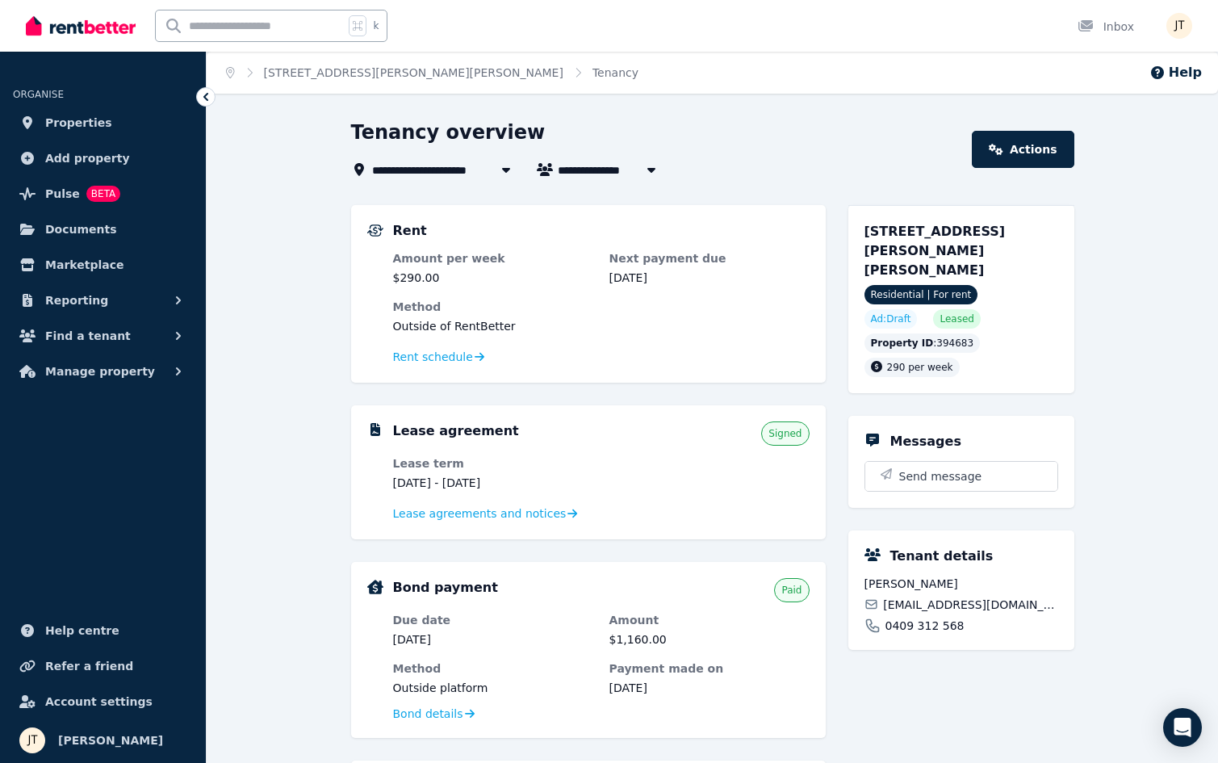
click at [583, 167] on span "[PERSON_NAME]" at bounding box center [619, 169] width 123 height 19
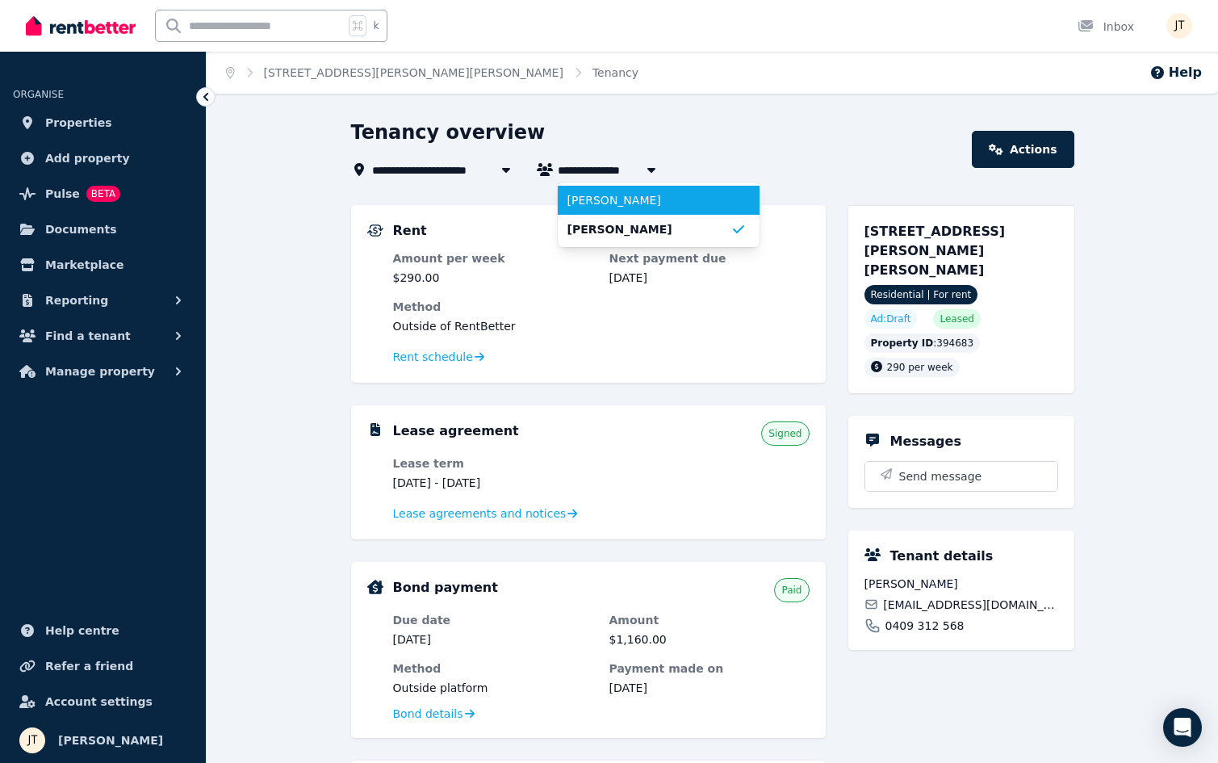
click at [611, 194] on span "[PERSON_NAME]" at bounding box center [648, 200] width 163 height 16
type input "**********"
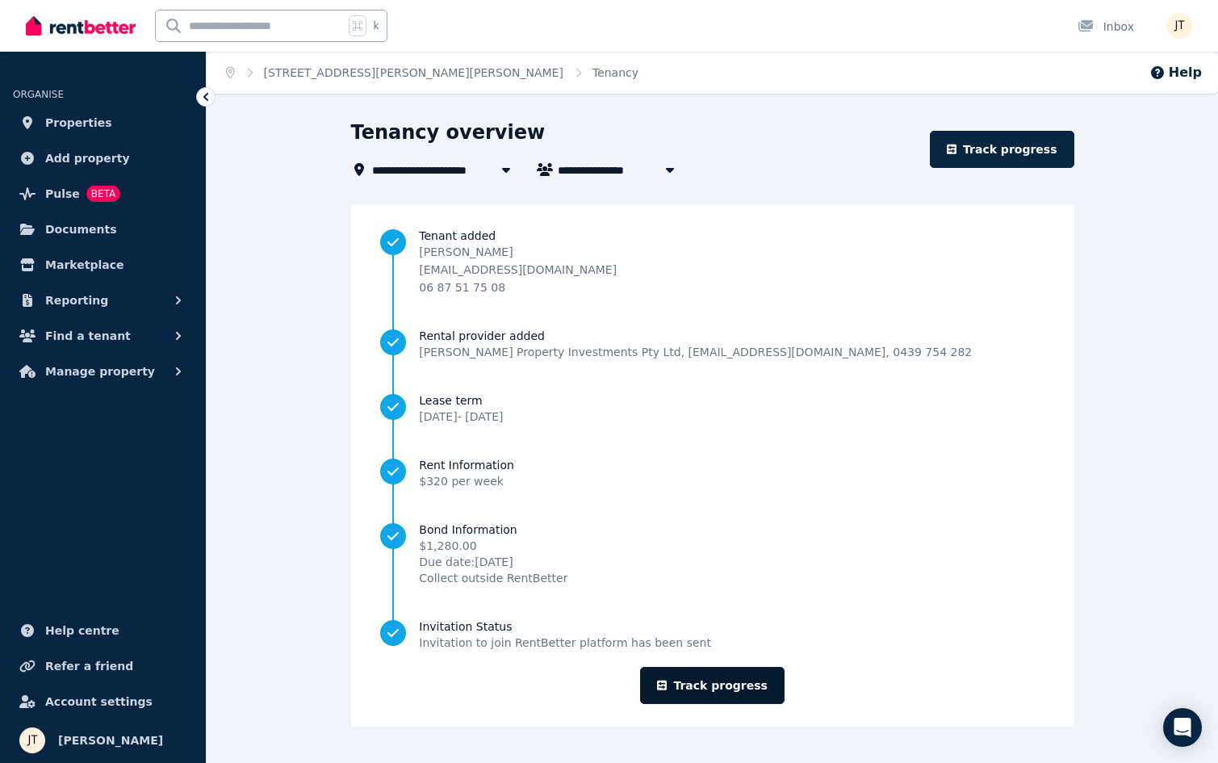
click at [748, 674] on link "Track progress" at bounding box center [712, 684] width 144 height 37
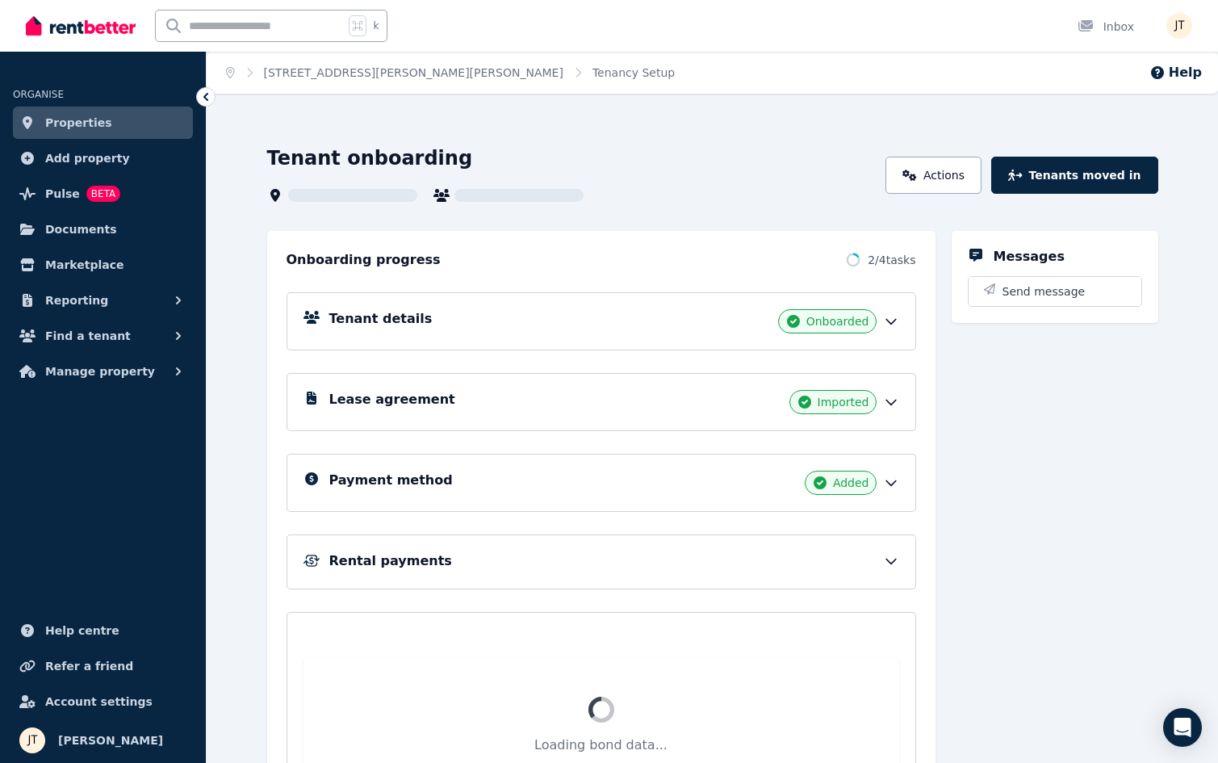
click at [566, 322] on div "Tenant details Onboarded" at bounding box center [614, 321] width 570 height 24
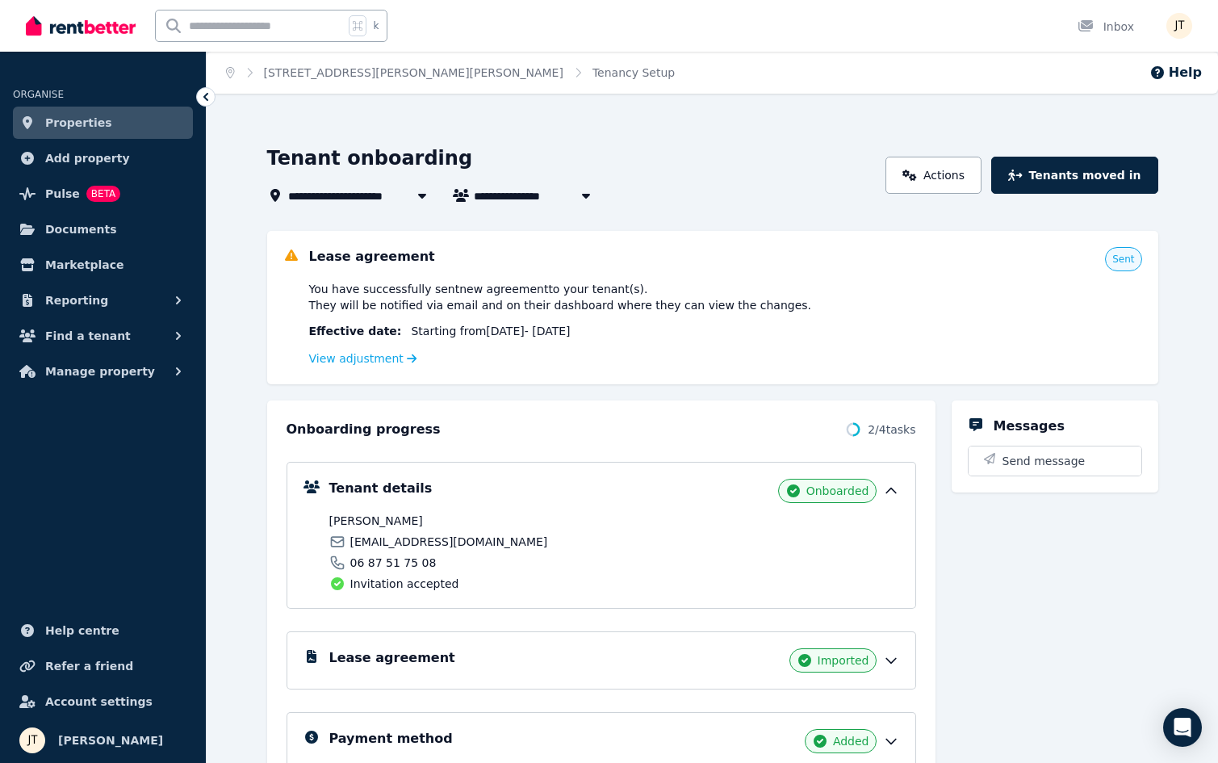
drag, startPoint x: 455, startPoint y: 516, endPoint x: 315, endPoint y: 515, distance: 140.4
click at [315, 515] on div "Tenant details Onboarded [PERSON_NAME] [EMAIL_ADDRESS][DOMAIN_NAME] 06 87 51 75…" at bounding box center [600, 534] width 595 height 113
copy span "[PERSON_NAME]"
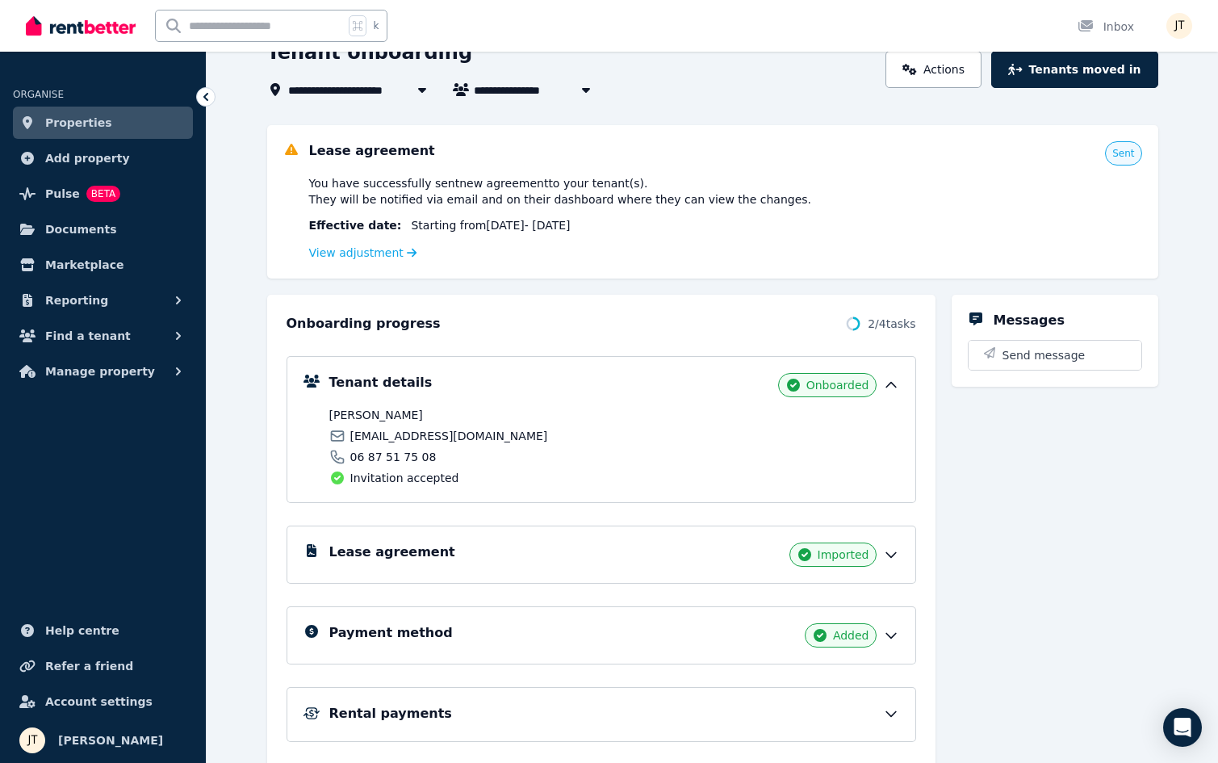
scroll to position [115, 0]
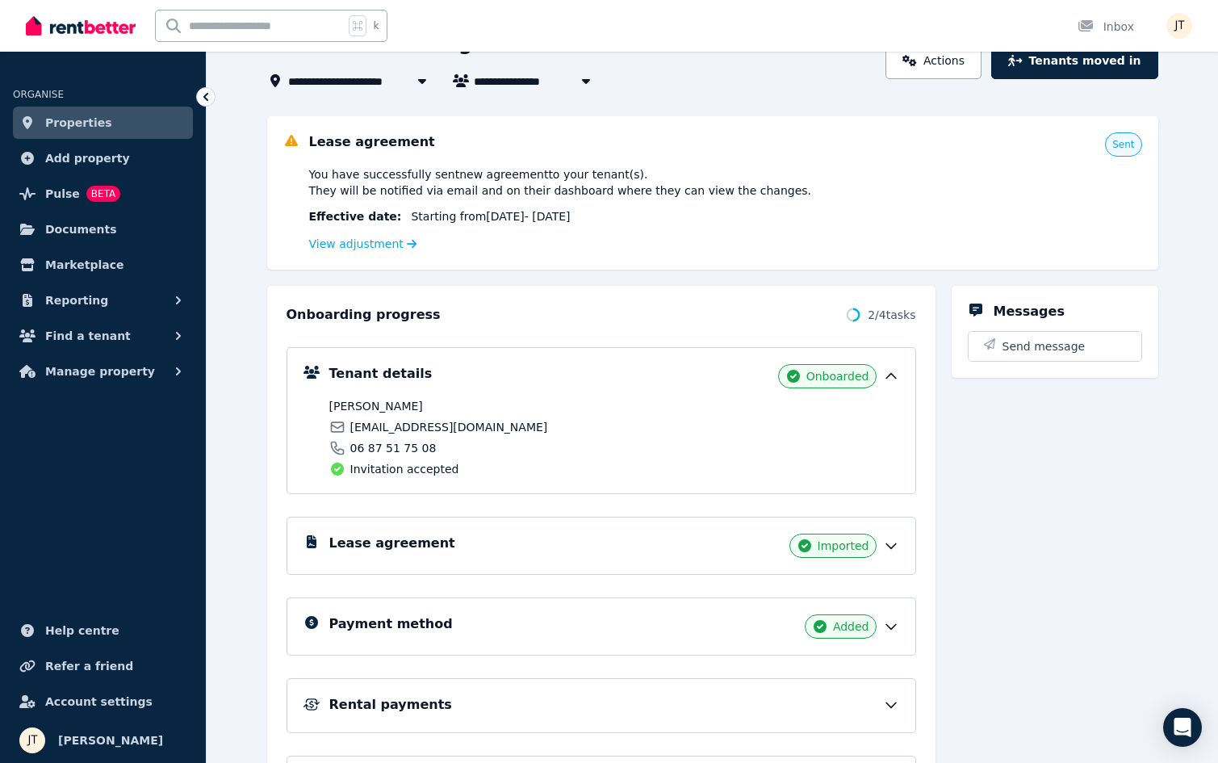
click at [547, 547] on div "Lease agreement Imported" at bounding box center [614, 545] width 570 height 24
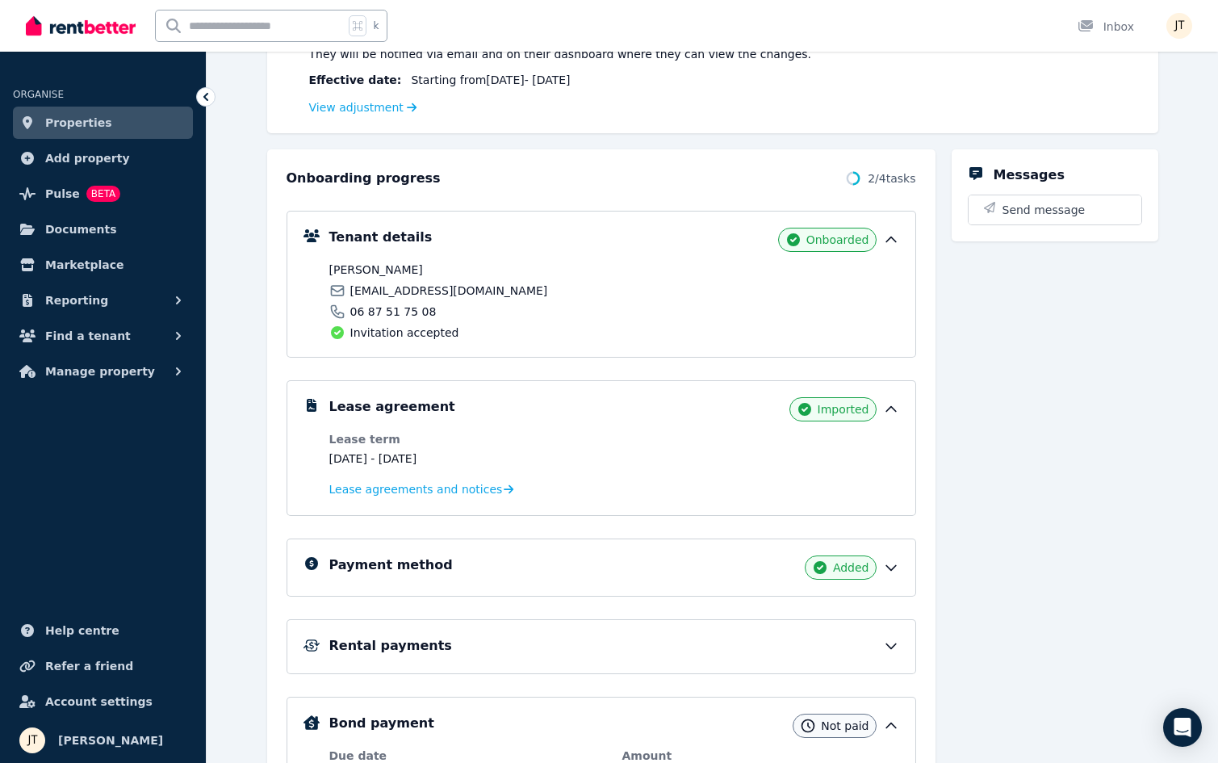
scroll to position [252, 0]
drag, startPoint x: 530, startPoint y: 287, endPoint x: 349, endPoint y: 292, distance: 180.8
click at [349, 292] on div "[EMAIL_ADDRESS][DOMAIN_NAME]" at bounding box center [469, 290] width 280 height 16
copy span "[EMAIL_ADDRESS][DOMAIN_NAME]"
click at [357, 260] on div "Tenant details Onboarded [PERSON_NAME] [EMAIL_ADDRESS][DOMAIN_NAME] 06 87 51 75…" at bounding box center [614, 283] width 570 height 113
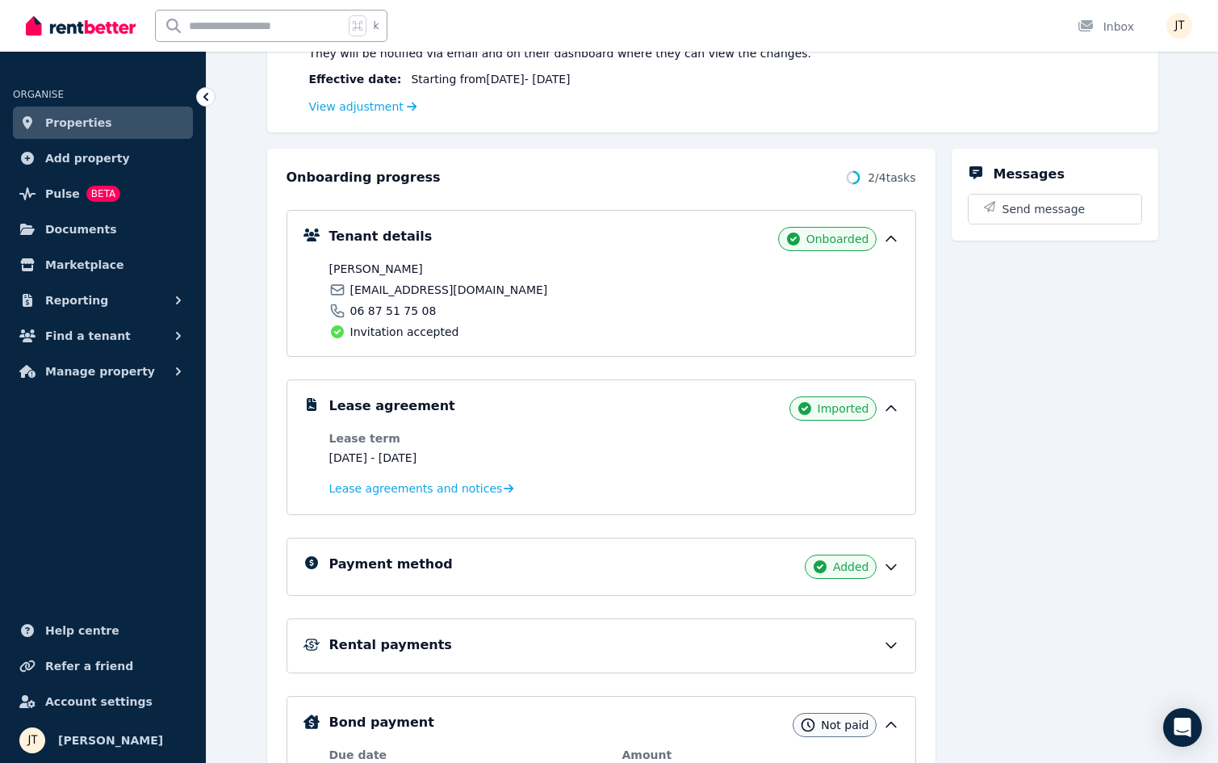
click at [357, 267] on span "[PERSON_NAME]" at bounding box center [469, 269] width 280 height 16
copy span "[PERSON_NAME]"
click at [477, 267] on span "[PERSON_NAME]" at bounding box center [469, 269] width 280 height 16
click at [412, 266] on span "[PERSON_NAME]" at bounding box center [469, 269] width 280 height 16
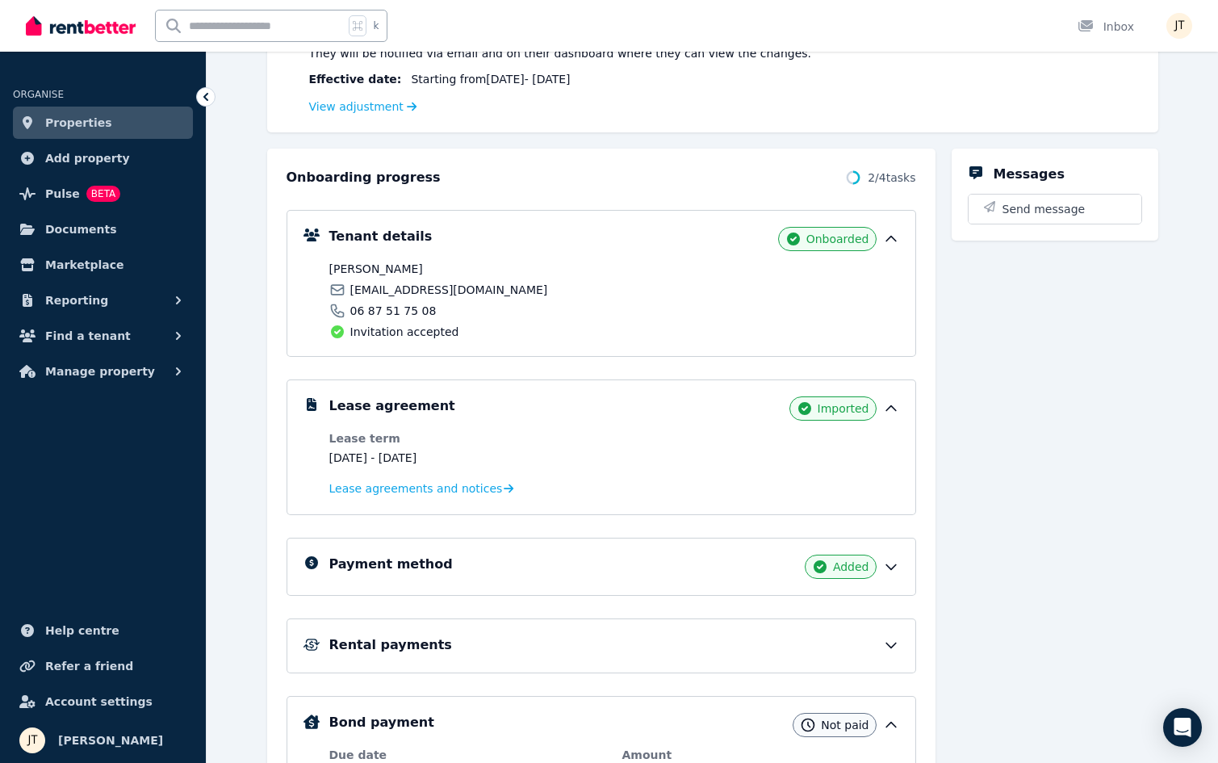
click at [412, 266] on span "[PERSON_NAME]" at bounding box center [469, 269] width 280 height 16
copy span "Chambon"
click at [487, 317] on div "06 87 51 75 08" at bounding box center [469, 311] width 280 height 16
drag, startPoint x: 529, startPoint y: 287, endPoint x: 352, endPoint y: 289, distance: 176.7
click at [352, 289] on div "[EMAIL_ADDRESS][DOMAIN_NAME]" at bounding box center [469, 290] width 280 height 16
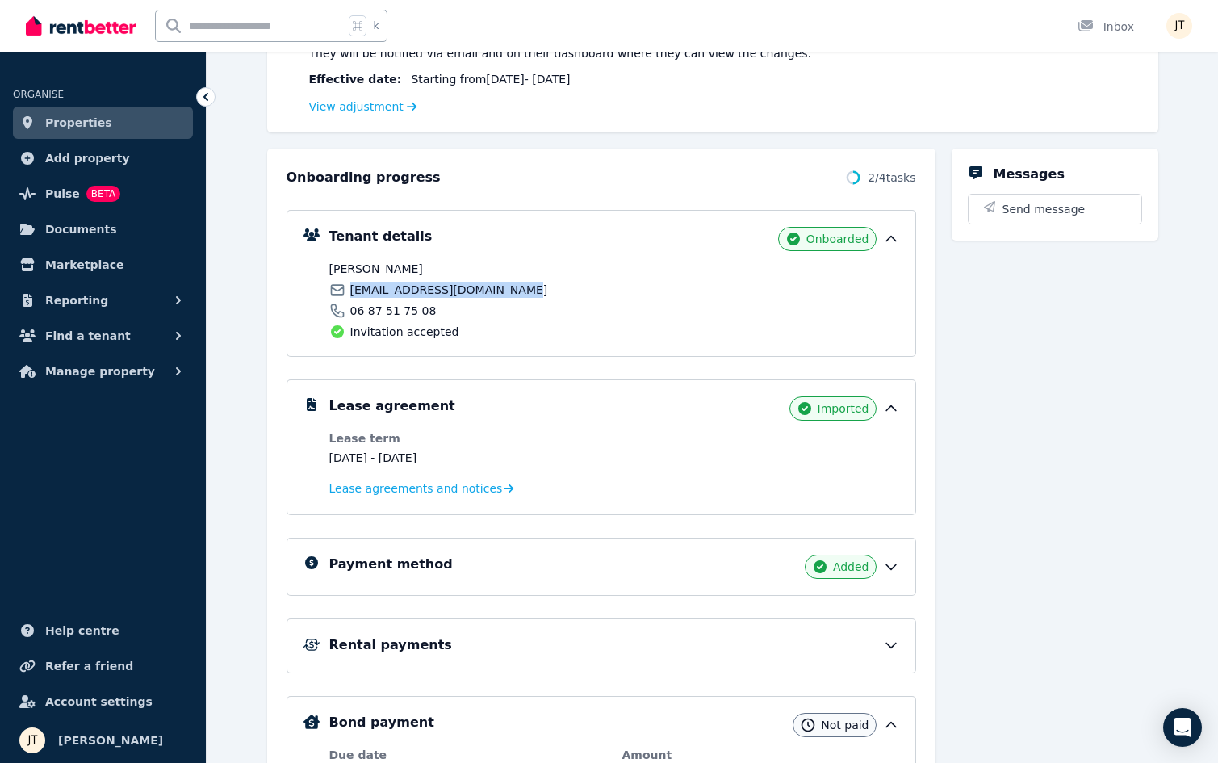
copy span "[EMAIL_ADDRESS][DOMAIN_NAME]"
click at [79, 107] on link "Properties" at bounding box center [103, 123] width 180 height 32
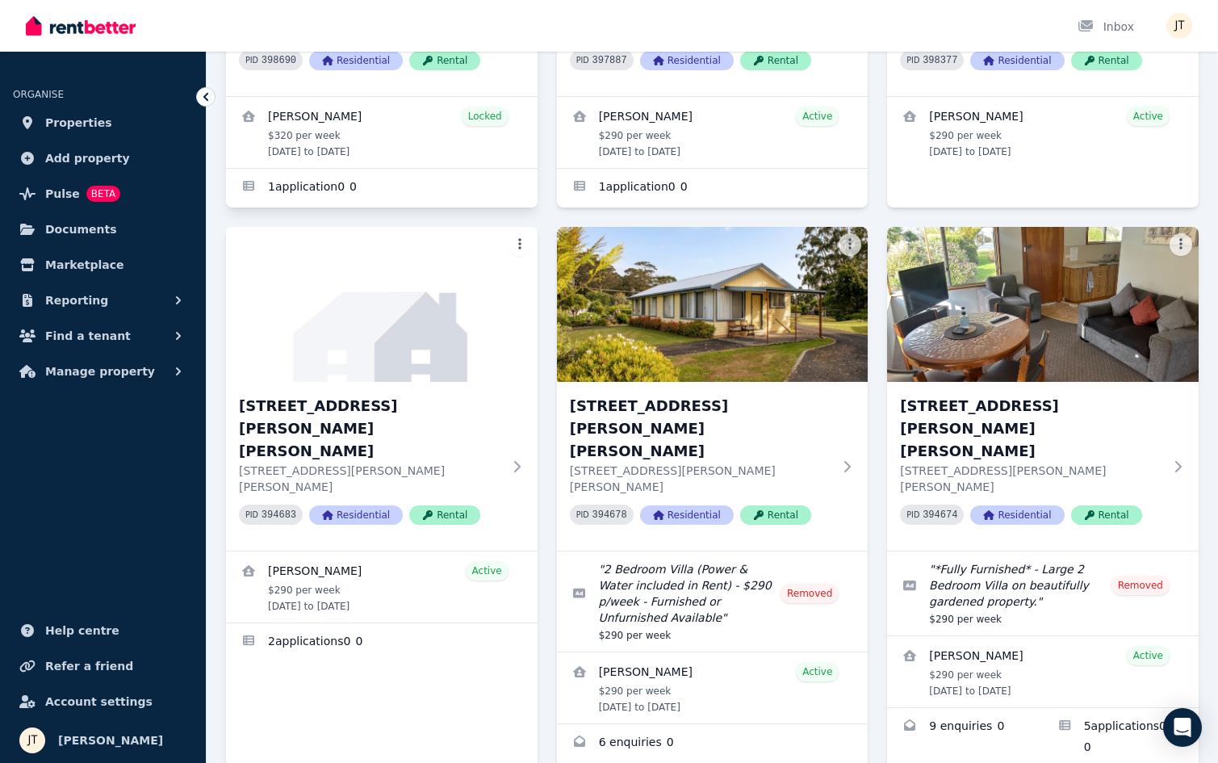
scroll to position [487, 0]
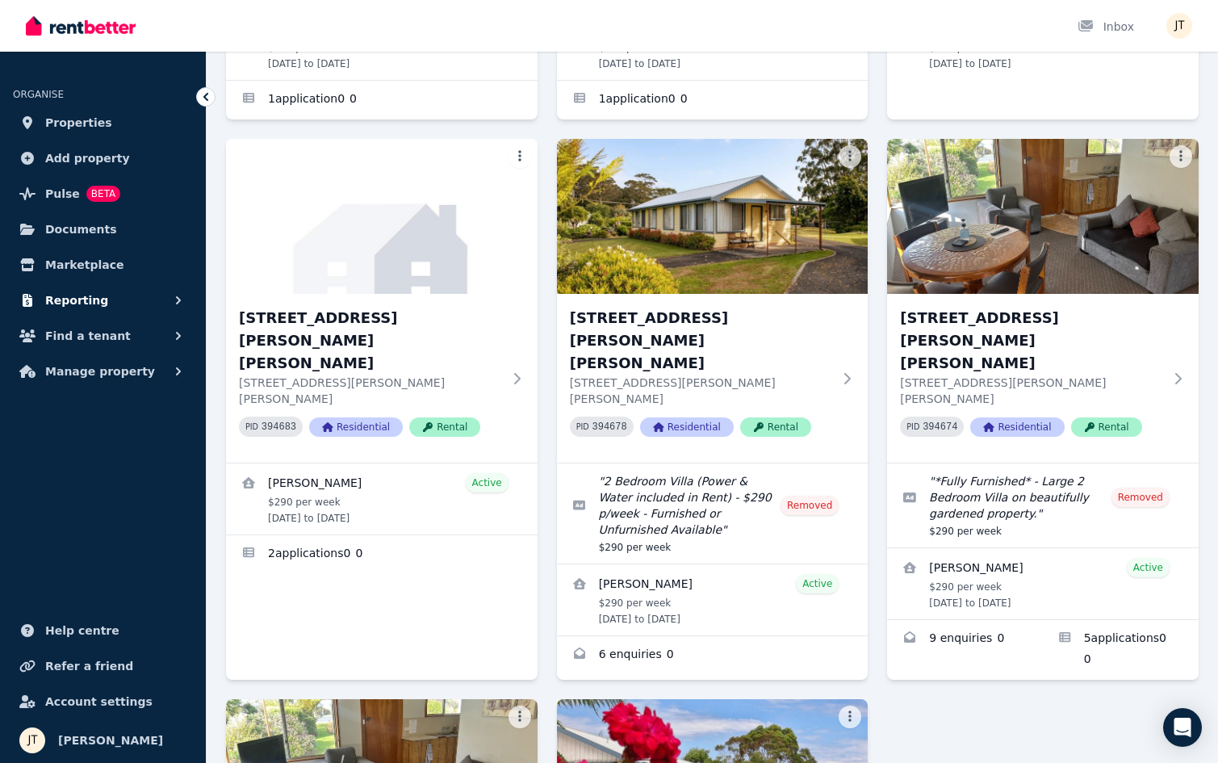
click at [103, 298] on button "Reporting" at bounding box center [103, 300] width 180 height 32
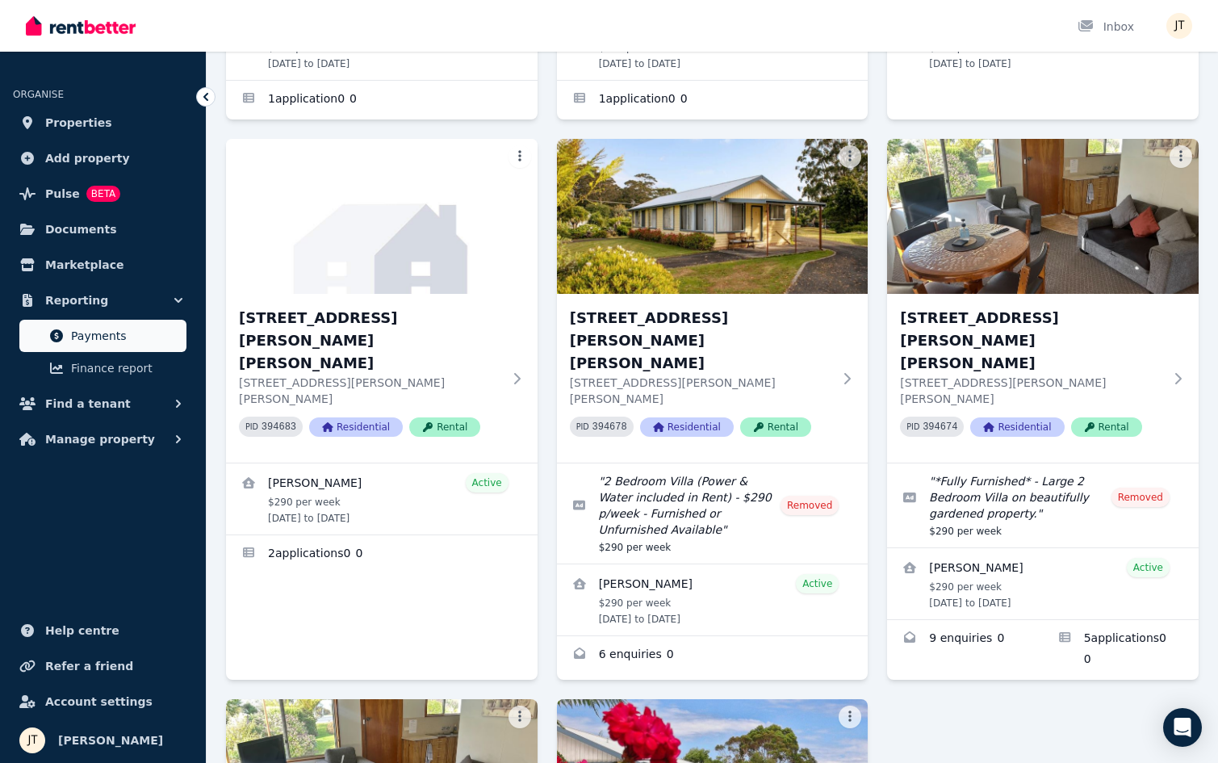
click at [90, 336] on span "Payments" at bounding box center [125, 335] width 109 height 19
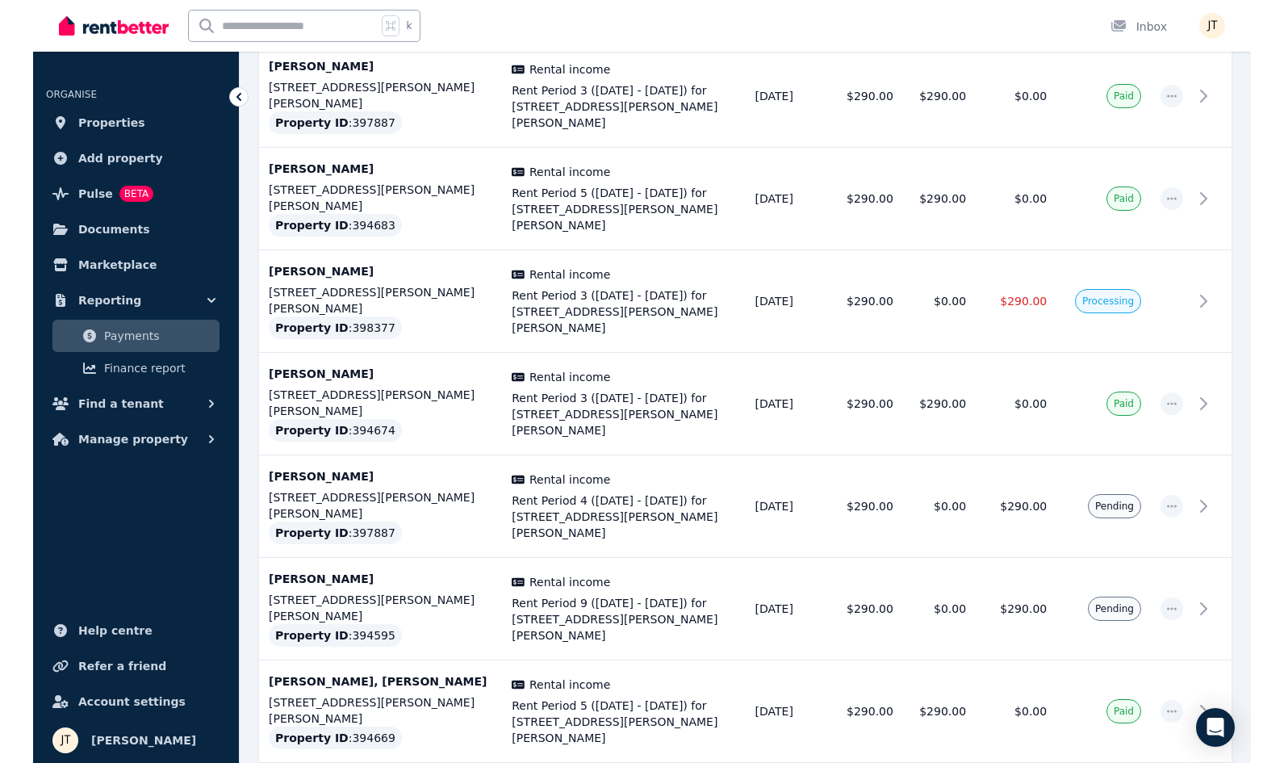
scroll to position [345, 0]
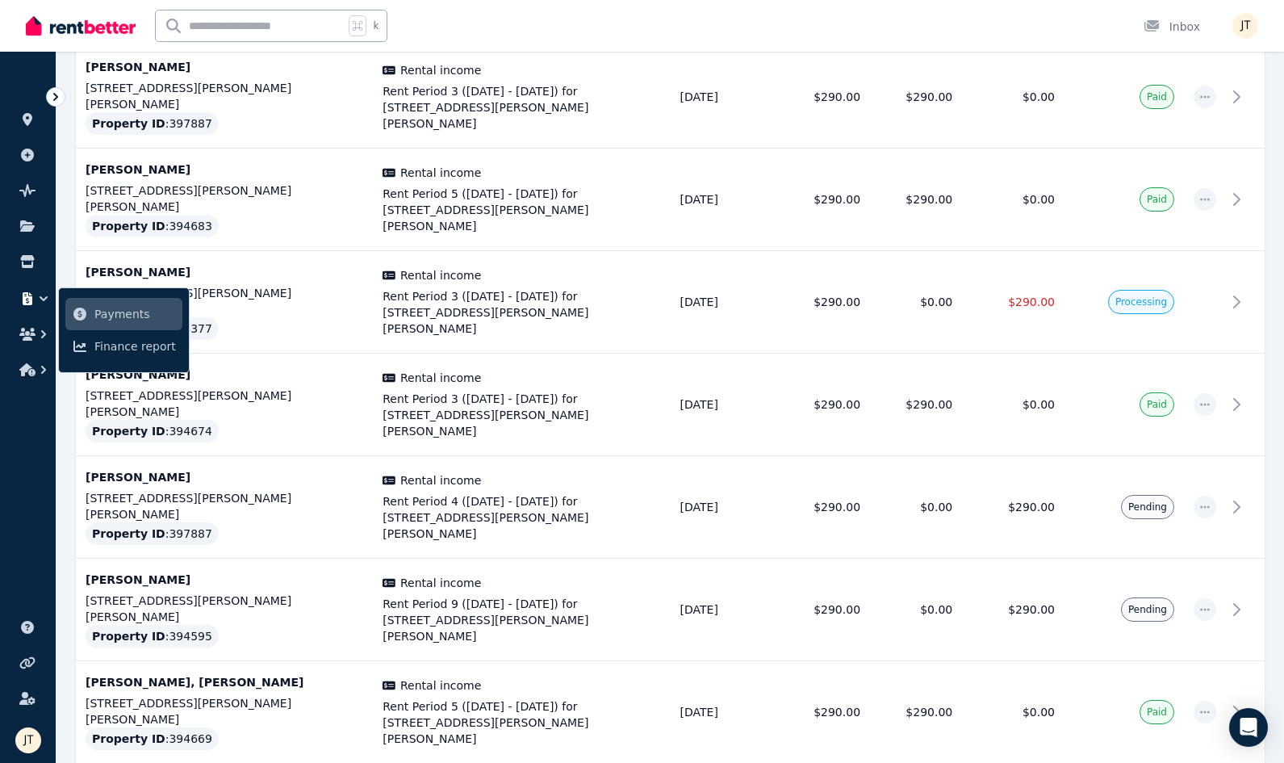
click at [118, 316] on span "Payments" at bounding box center [134, 313] width 81 height 19
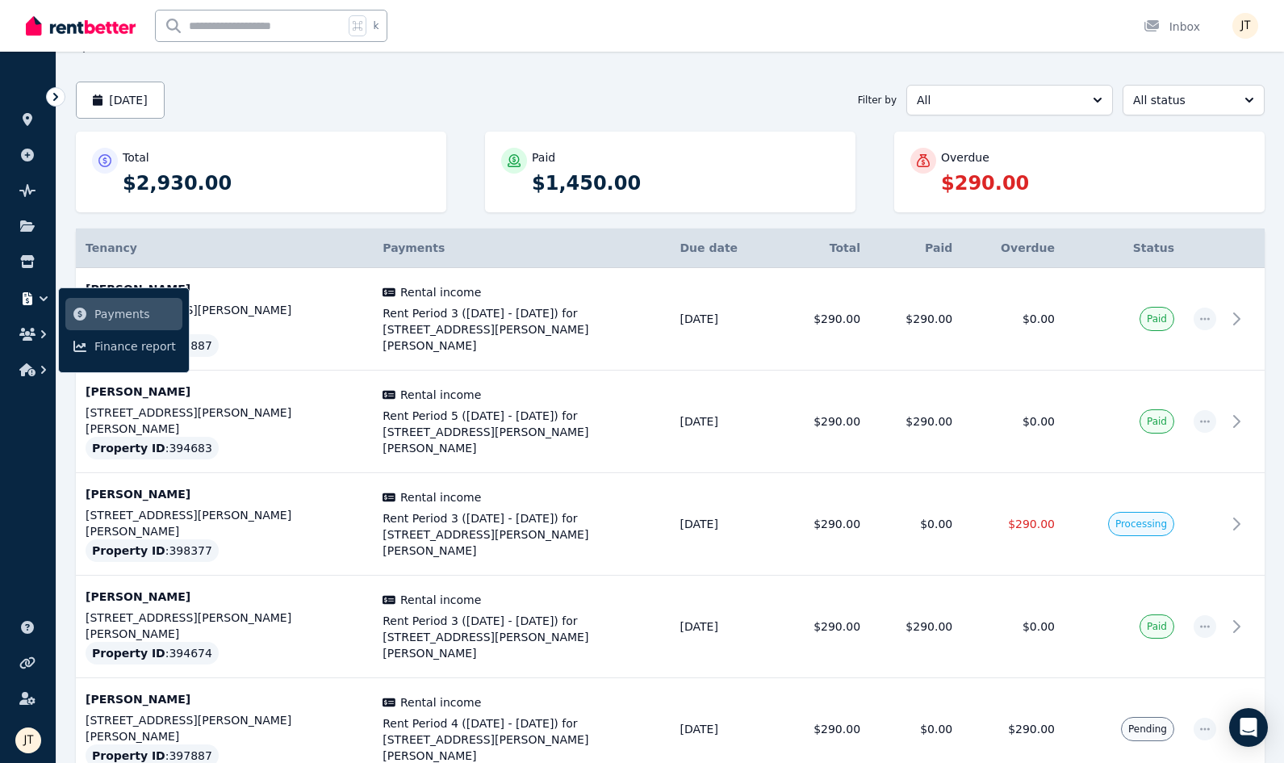
scroll to position [203, 0]
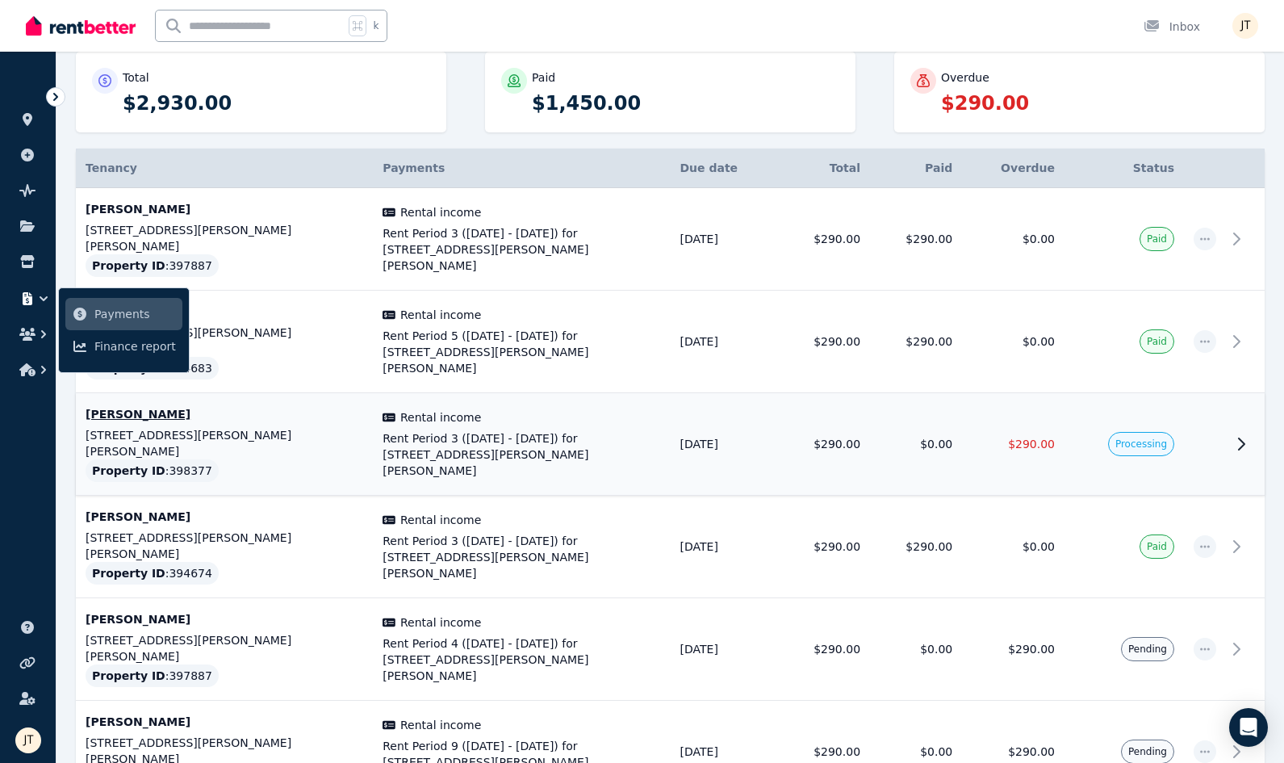
click at [1134, 437] on span "Processing" at bounding box center [1141, 443] width 52 height 13
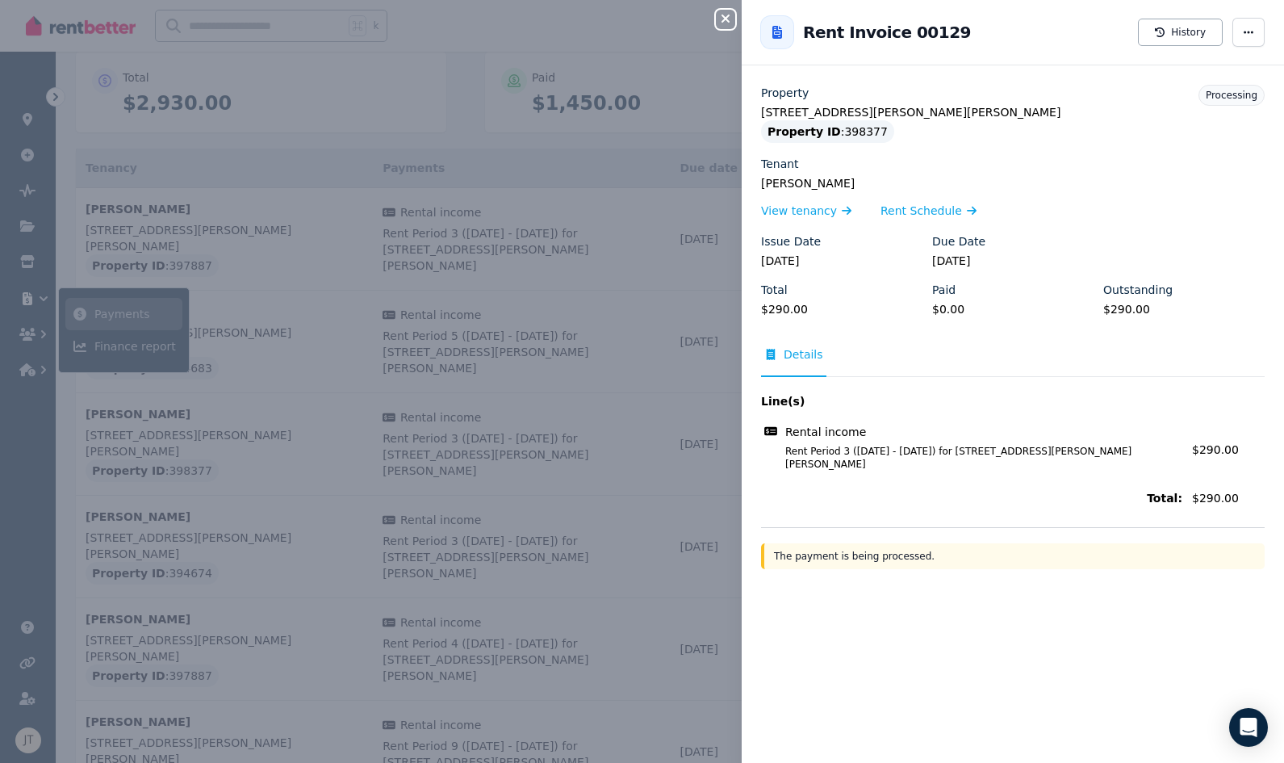
click at [721, 18] on icon "button" at bounding box center [725, 18] width 19 height 13
